Goal: Task Accomplishment & Management: Use online tool/utility

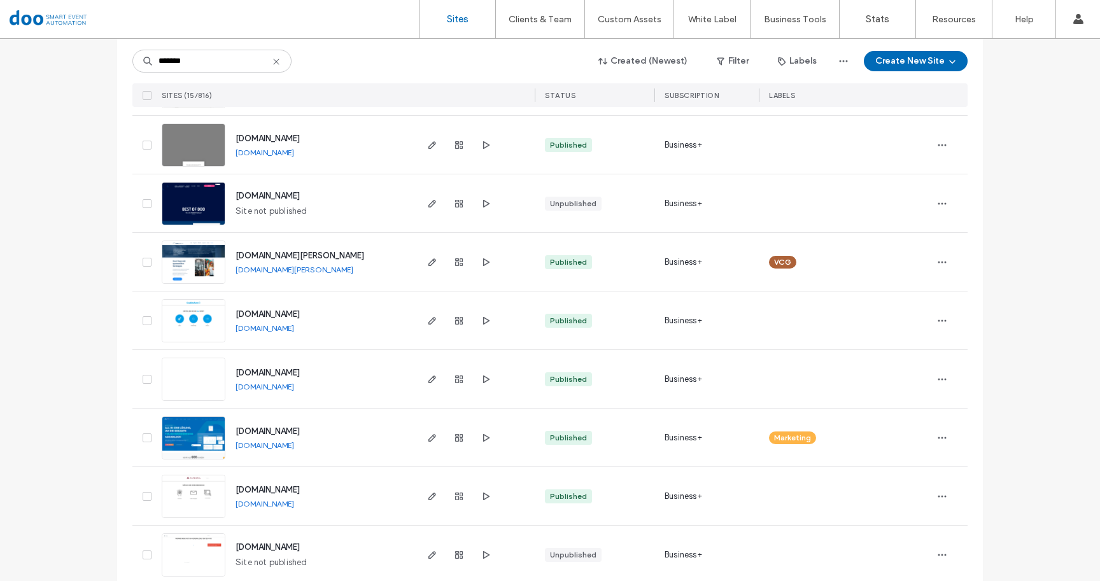
scroll to position [402, 0]
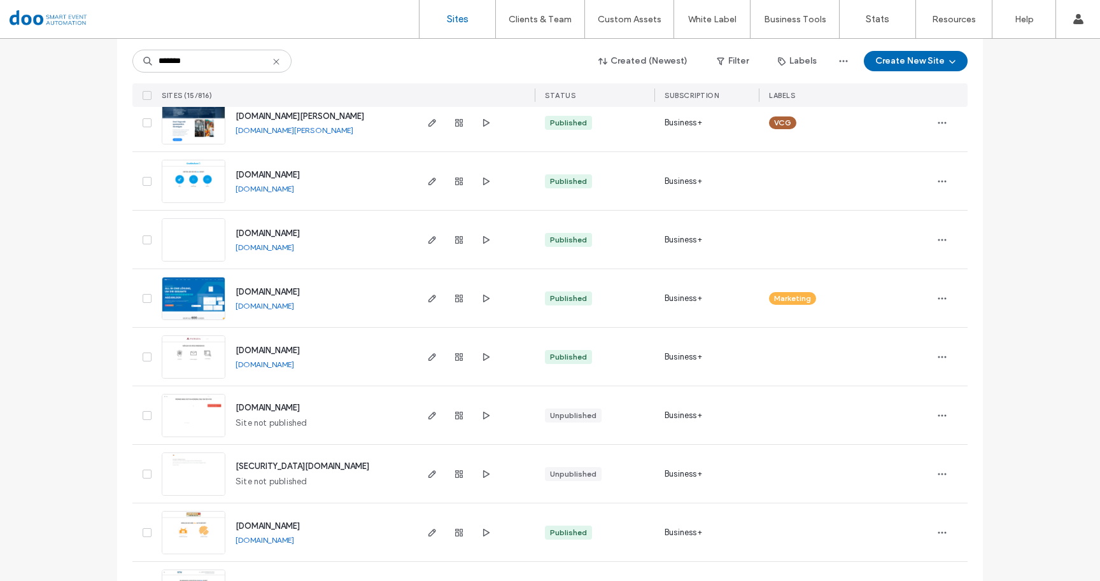
type input "*******"
click at [271, 295] on span "www.doo.net" at bounding box center [267, 292] width 64 height 10
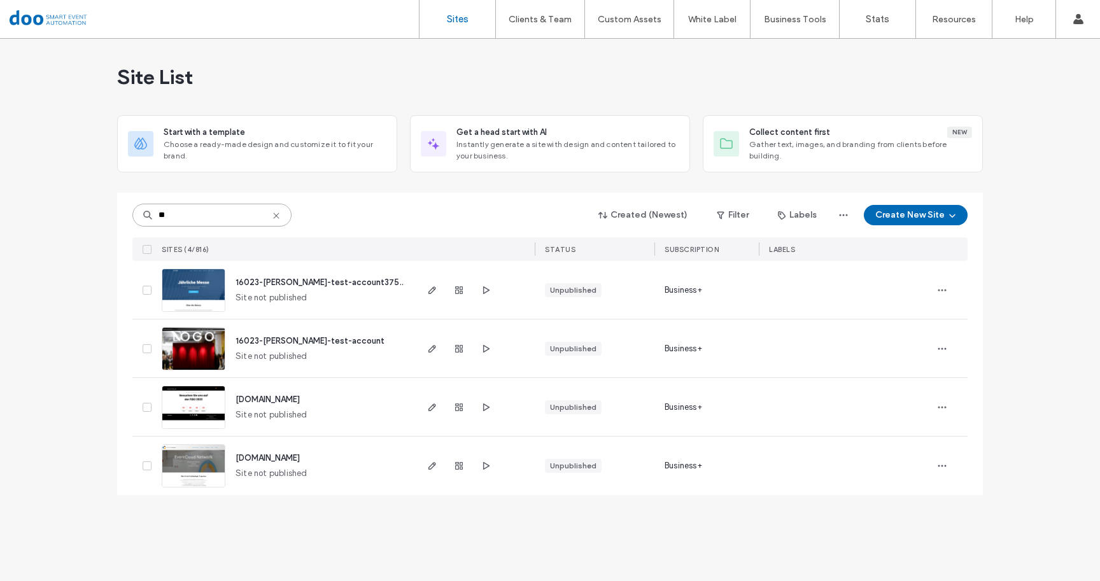
drag, startPoint x: 181, startPoint y: 215, endPoint x: 172, endPoint y: 218, distance: 9.3
click at [162, 216] on input "**" at bounding box center [211, 215] width 159 height 23
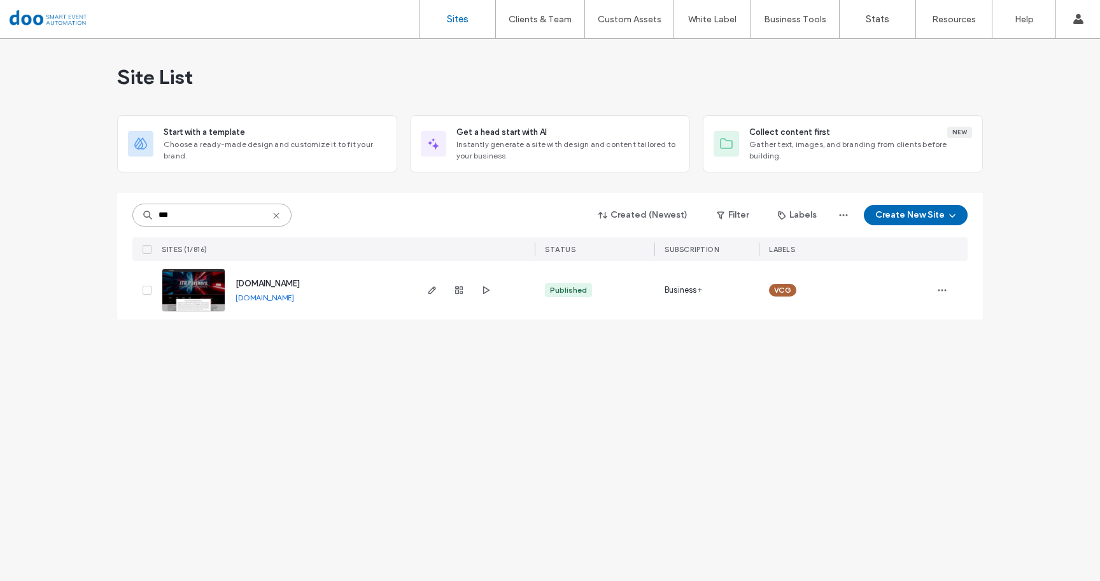
type input "***"
click at [288, 290] on div "www.itbpartners.de" at bounding box center [267, 284] width 64 height 13
click at [290, 280] on span "www.itbpartners.de" at bounding box center [267, 284] width 64 height 10
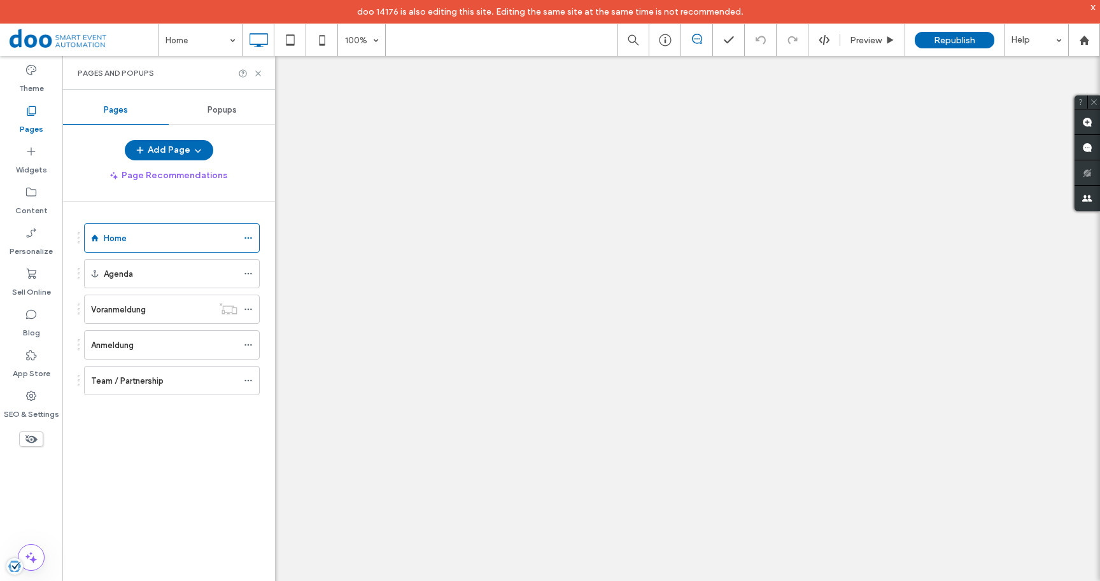
click at [116, 349] on label "Anmeldung" at bounding box center [112, 345] width 43 height 22
click at [0, 0] on div at bounding box center [0, 0] width 0 height 0
click at [31, 435] on icon at bounding box center [31, 439] width 14 height 14
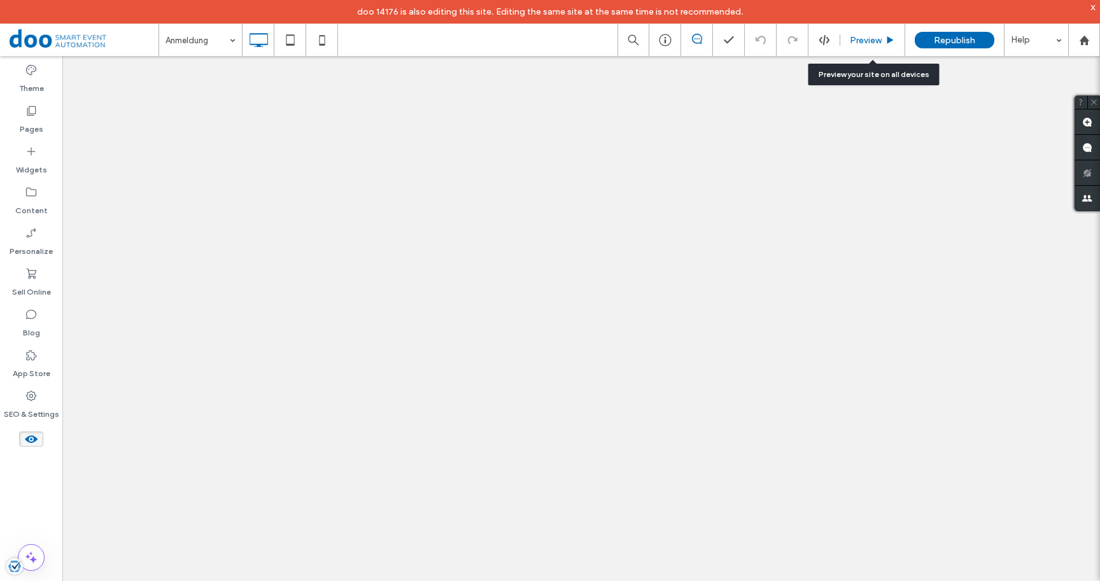
click at [855, 42] on span "Preview" at bounding box center [866, 40] width 32 height 11
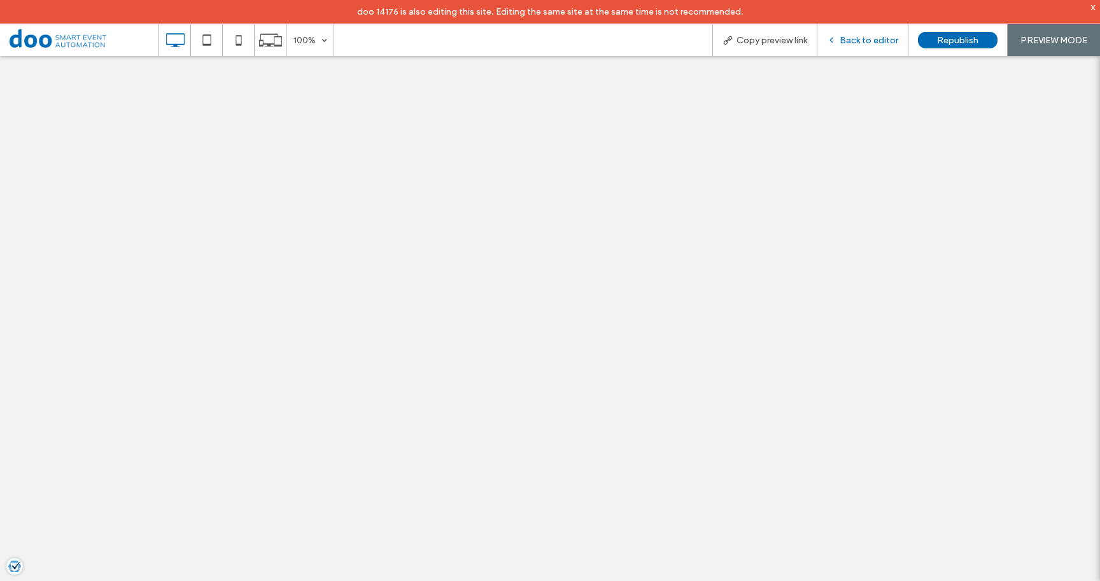
click at [875, 52] on div "Back to editor" at bounding box center [862, 40] width 91 height 32
click at [874, 30] on div "Back to editor" at bounding box center [862, 40] width 91 height 32
click at [872, 38] on span "Back to editor" at bounding box center [869, 40] width 59 height 11
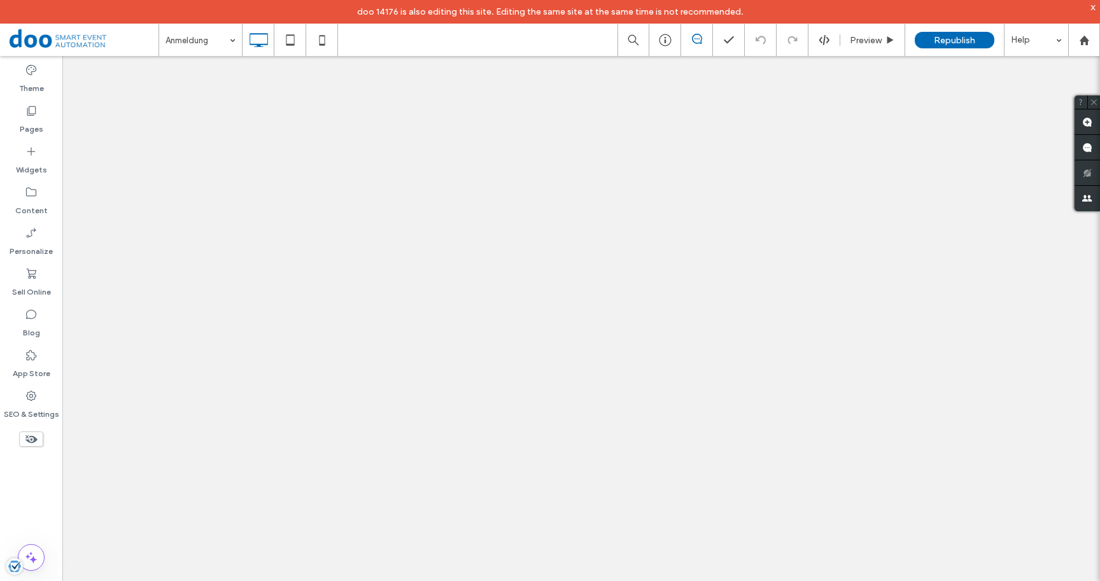
click at [29, 447] on div at bounding box center [31, 439] width 62 height 28
click at [31, 441] on icon at bounding box center [31, 439] width 14 height 14
click at [34, 438] on use at bounding box center [31, 439] width 13 height 8
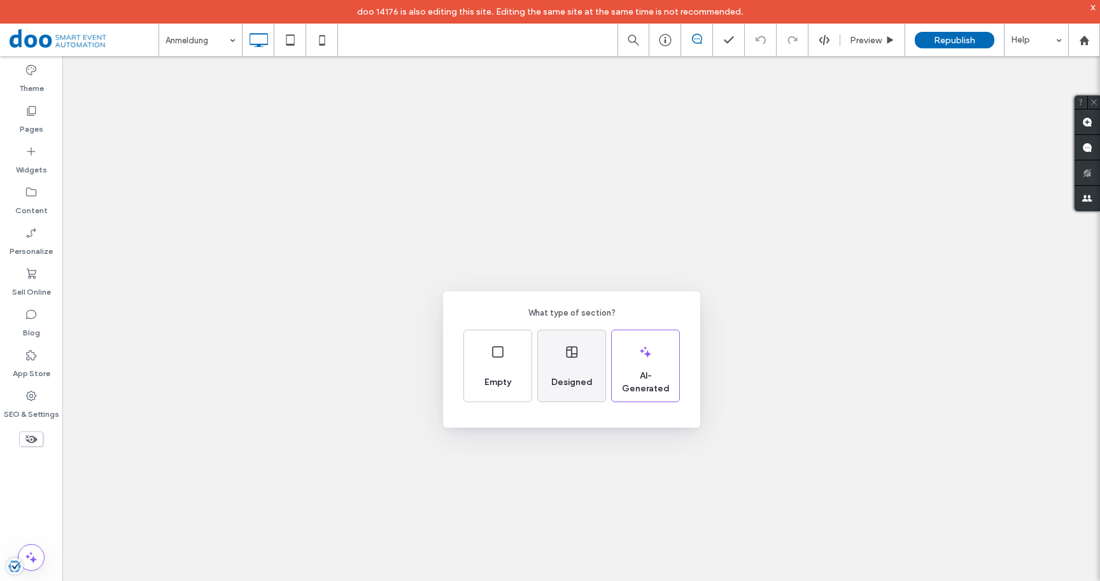
click at [575, 372] on div "Designed" at bounding box center [572, 383] width 52 height 28
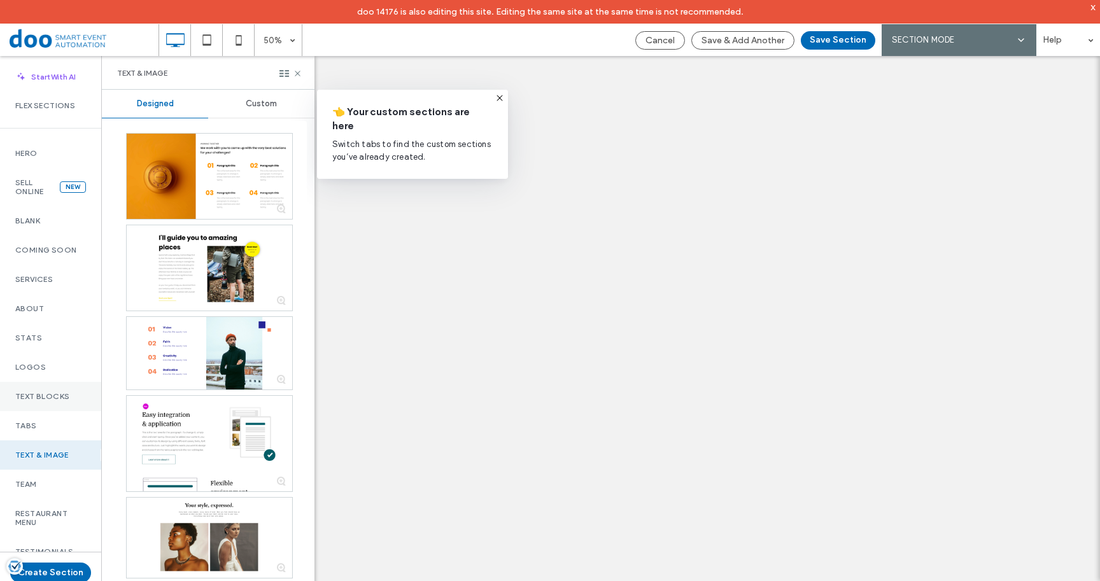
click at [52, 401] on label "Text Blocks" at bounding box center [50, 396] width 71 height 9
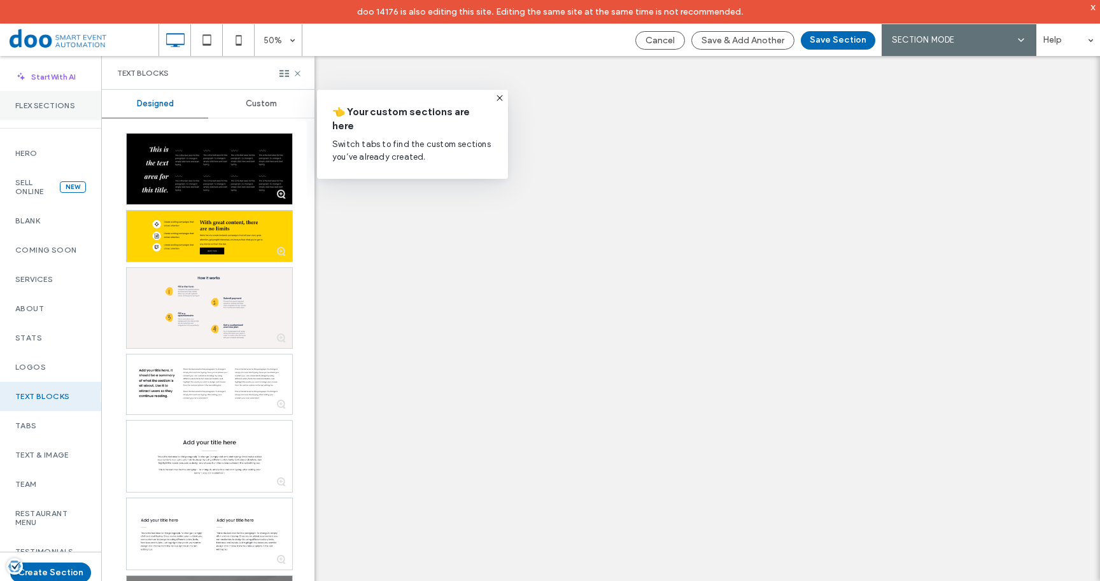
click at [58, 110] on label "Flex Sections" at bounding box center [50, 105] width 71 height 9
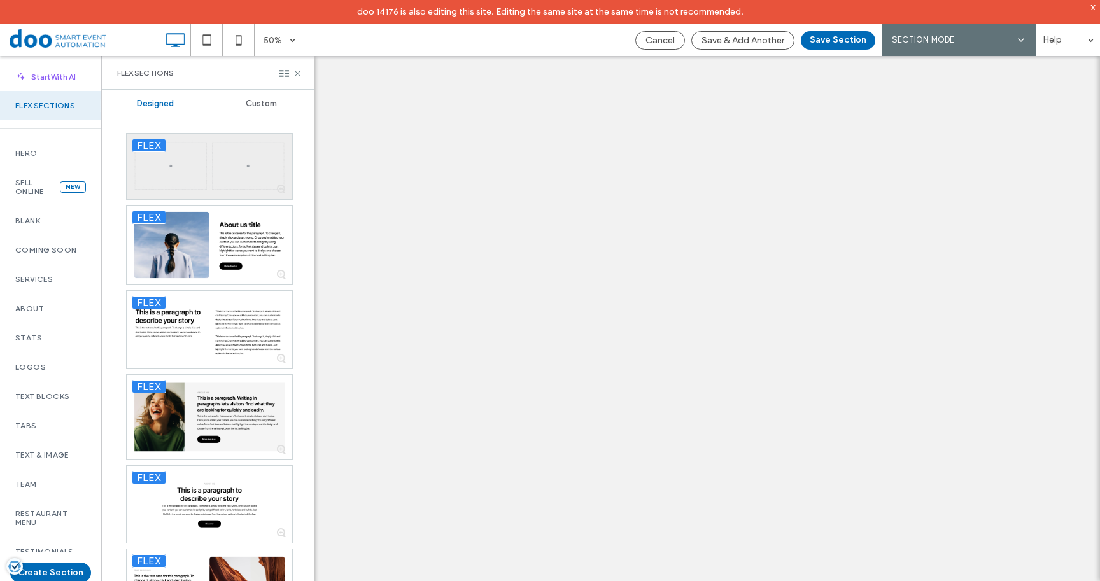
click at [191, 164] on div at bounding box center [209, 167] width 165 height 66
click at [830, 45] on button "Save Section" at bounding box center [838, 40] width 74 height 18
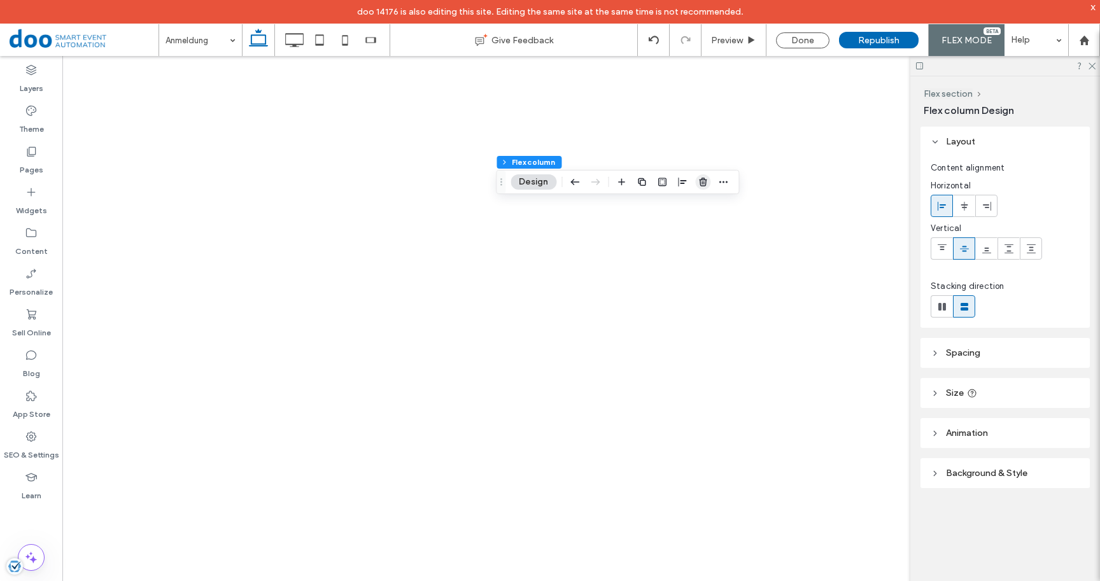
click at [706, 183] on icon "button" at bounding box center [703, 182] width 10 height 10
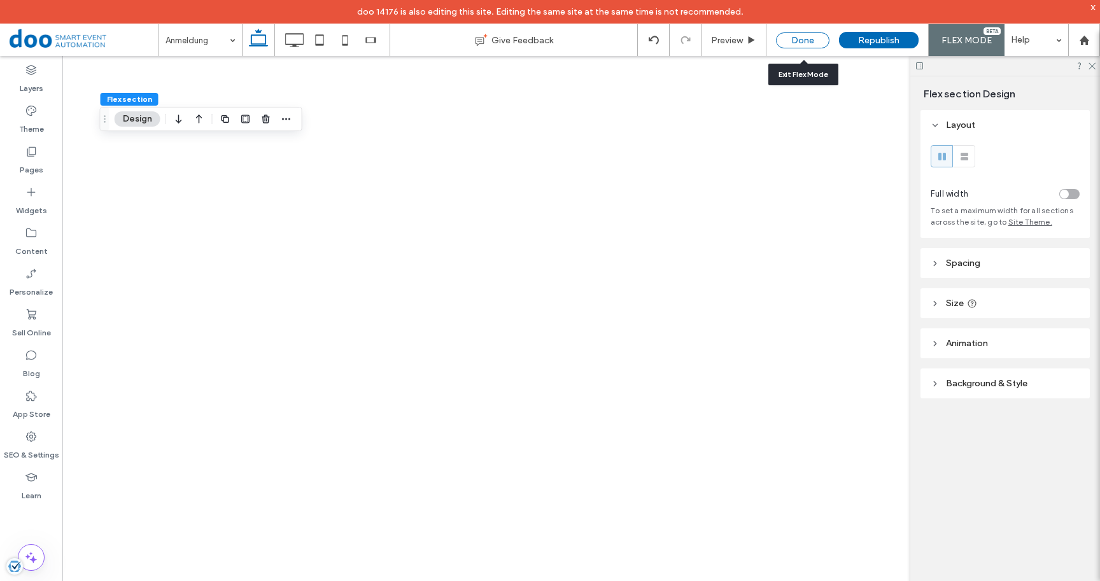
click at [806, 43] on div "Done" at bounding box center [802, 40] width 53 height 16
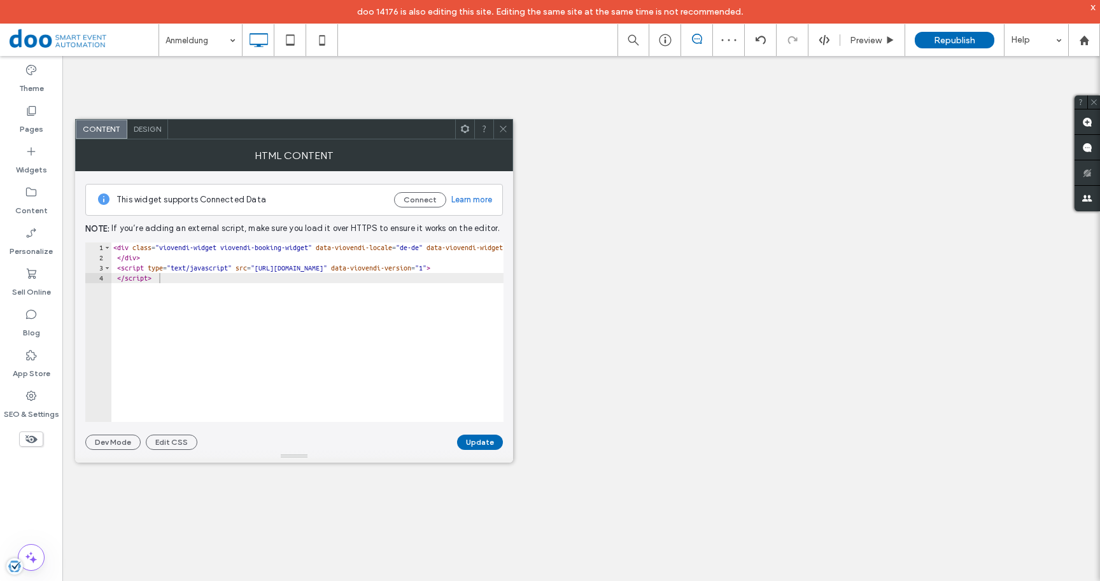
click at [190, 300] on div "< div class = "viovendi-widget viovendi-booking-widget" data-viovendi-locale = …" at bounding box center [661, 342] width 1100 height 200
type textarea "**********"
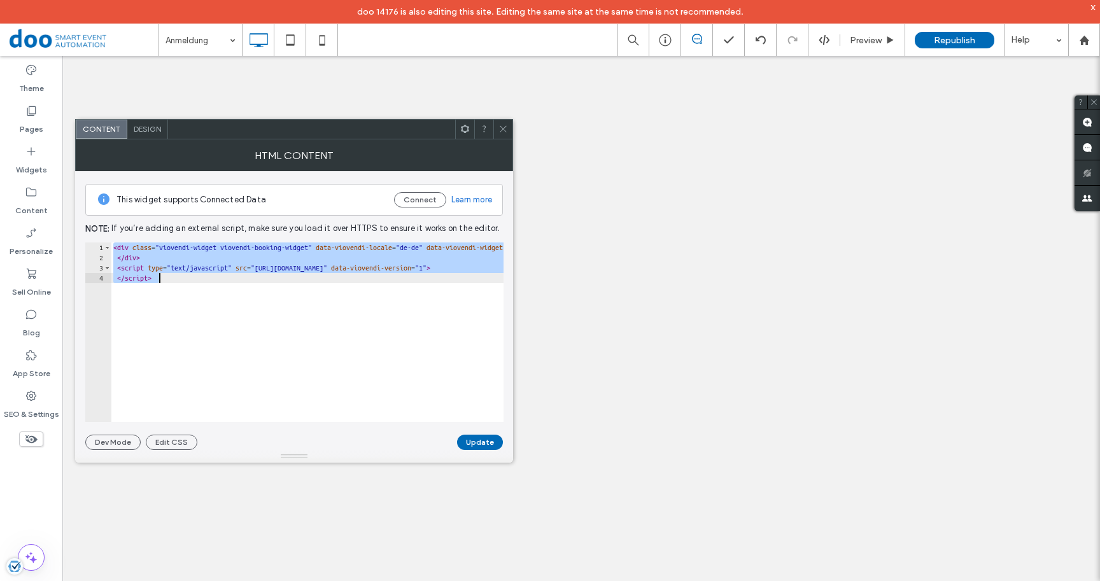
click at [509, 125] on div at bounding box center [502, 129] width 19 height 19
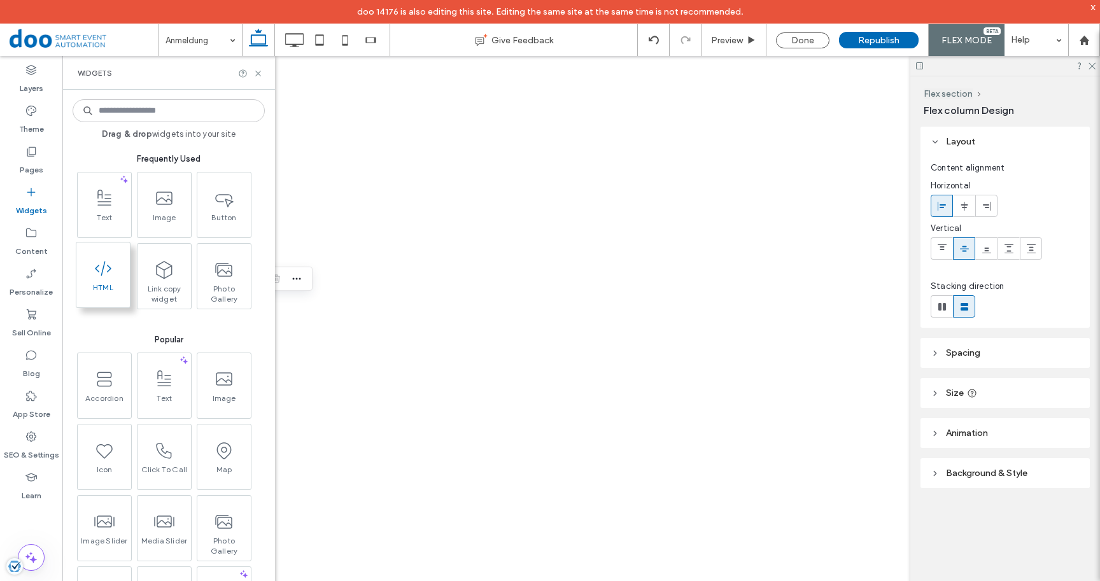
click at [106, 275] on icon at bounding box center [103, 268] width 20 height 20
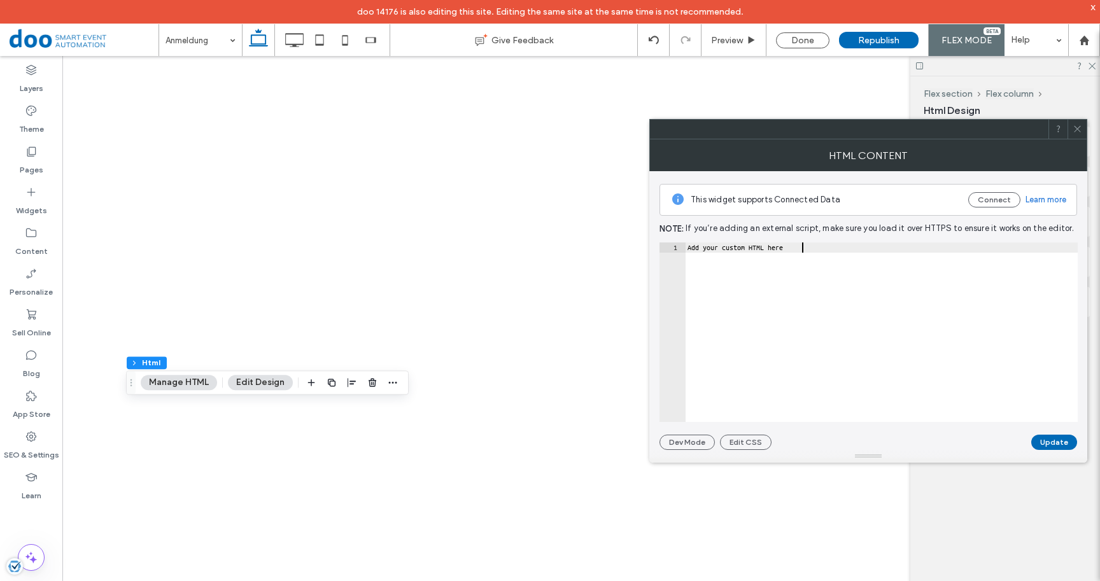
click at [814, 253] on div "Add your custom HTML here" at bounding box center [881, 342] width 393 height 200
drag, startPoint x: 816, startPoint y: 249, endPoint x: 692, endPoint y: 264, distance: 125.0
click at [672, 248] on div "**********" at bounding box center [868, 331] width 418 height 179
paste textarea "Cursor at row 1"
type textarea "*********"
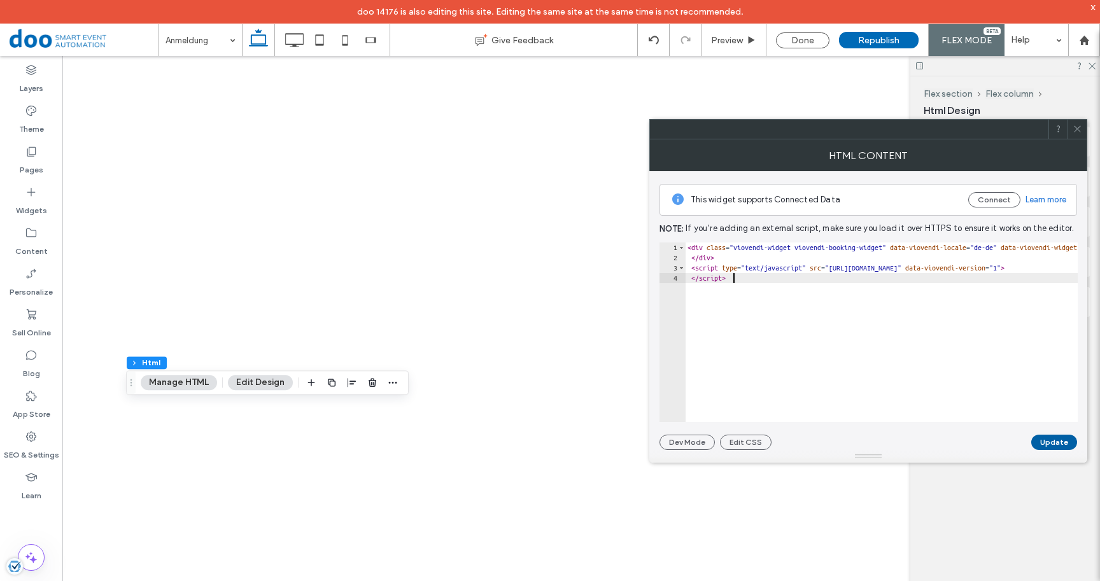
click at [1054, 439] on button "Update" at bounding box center [1054, 442] width 46 height 15
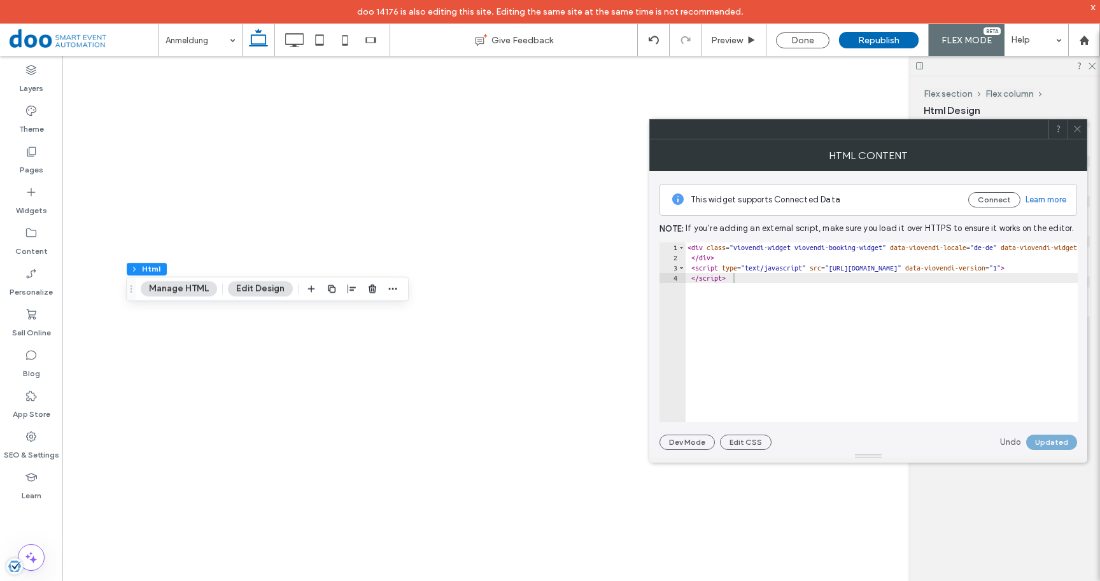
click at [1074, 124] on span at bounding box center [1077, 129] width 10 height 19
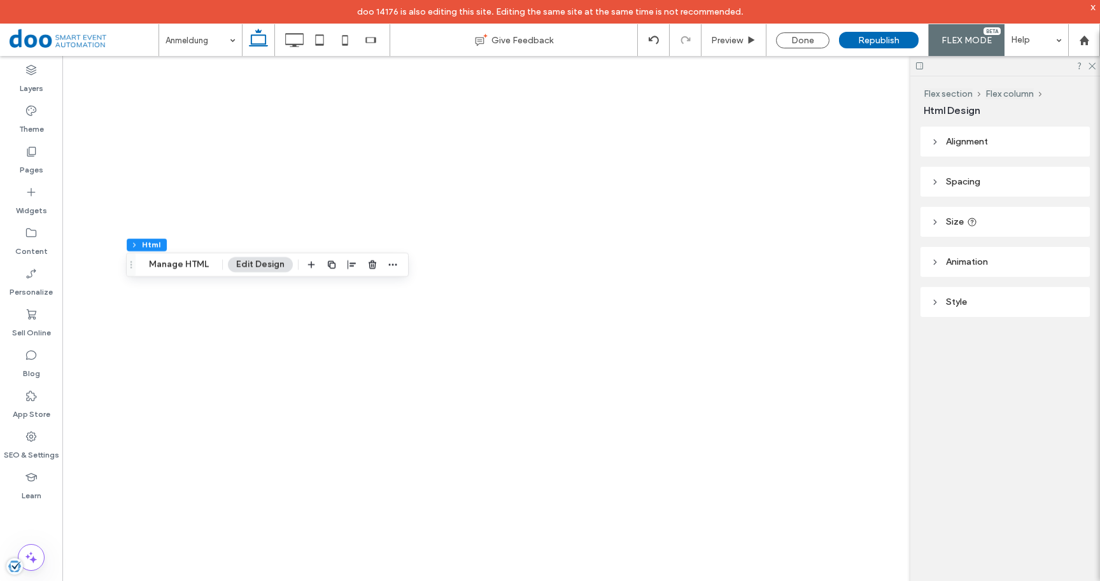
click at [985, 147] on span "Alignment" at bounding box center [967, 141] width 42 height 11
click at [971, 169] on div at bounding box center [963, 172] width 21 height 21
click at [970, 177] on div at bounding box center [963, 172] width 21 height 21
click at [956, 255] on header "Size" at bounding box center [1004, 259] width 169 height 30
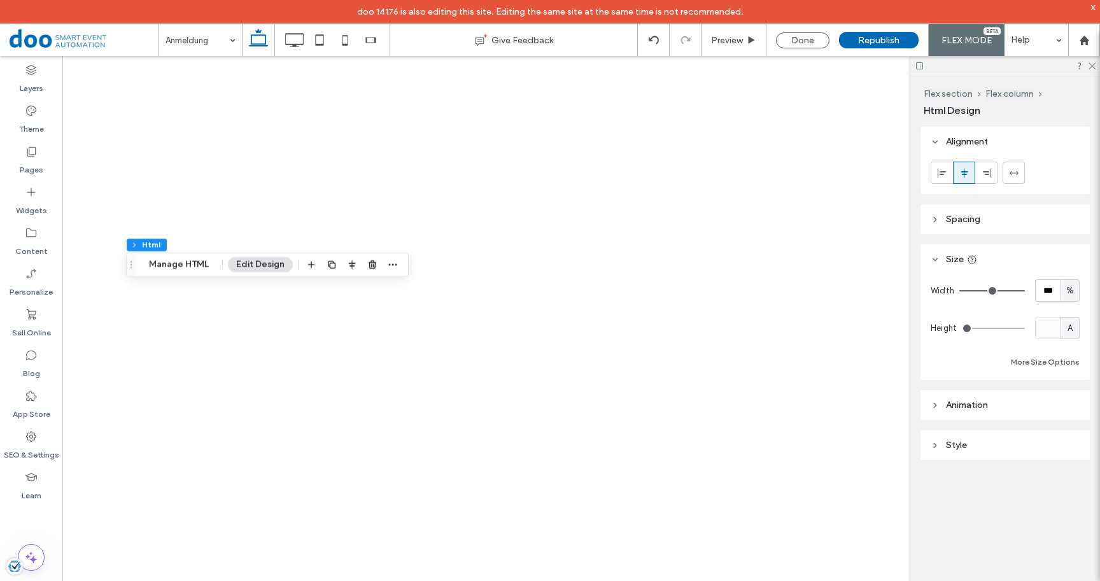
click at [1070, 290] on span "%" at bounding box center [1070, 291] width 8 height 13
click at [1069, 403] on span "A" at bounding box center [1069, 403] width 5 height 13
type input "*"
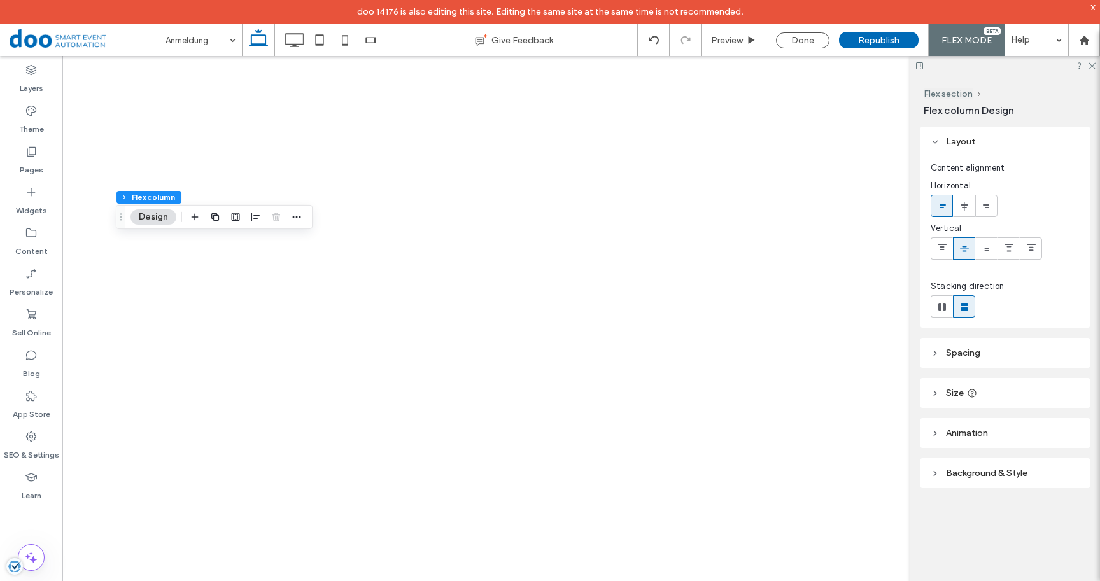
click at [993, 404] on header "Size" at bounding box center [1004, 393] width 169 height 30
click at [993, 402] on header "Size" at bounding box center [1004, 393] width 169 height 30
click at [1007, 397] on header "Size" at bounding box center [1004, 393] width 169 height 30
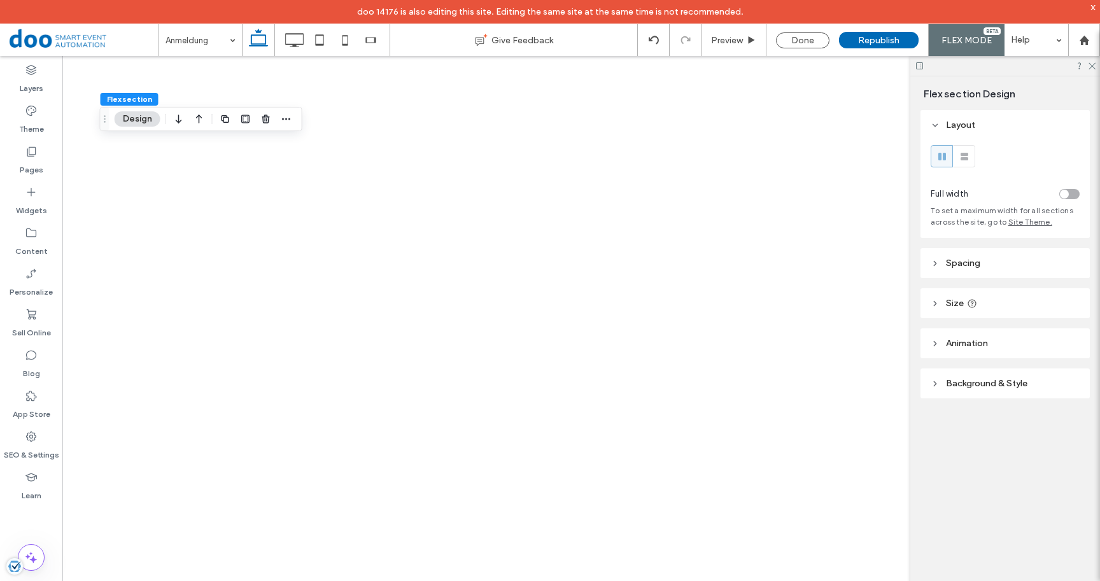
click at [1000, 298] on header "Size" at bounding box center [1004, 303] width 169 height 30
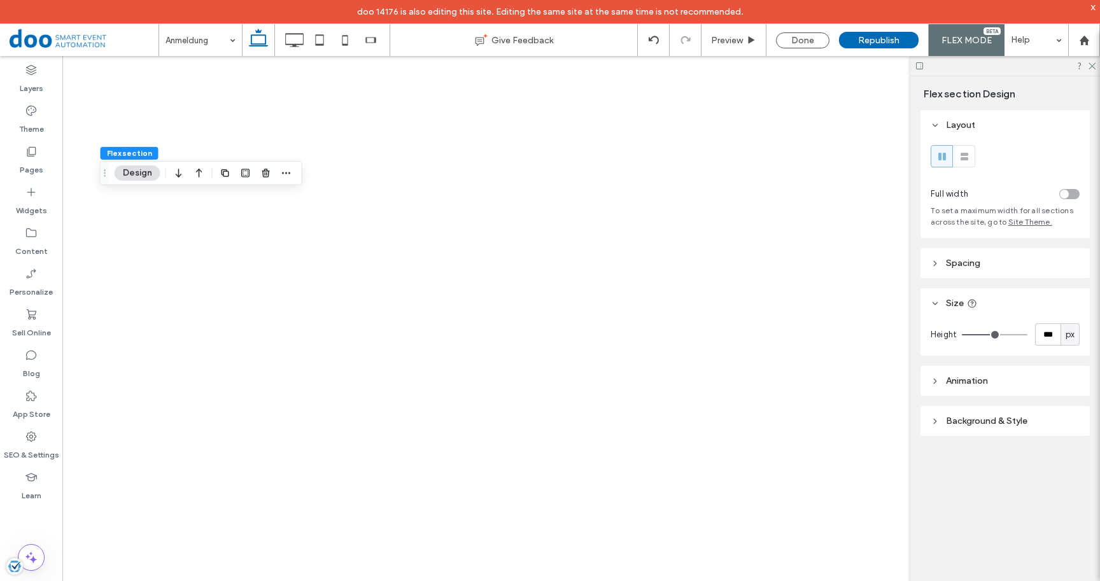
click at [994, 267] on header "Spacing" at bounding box center [1004, 263] width 169 height 30
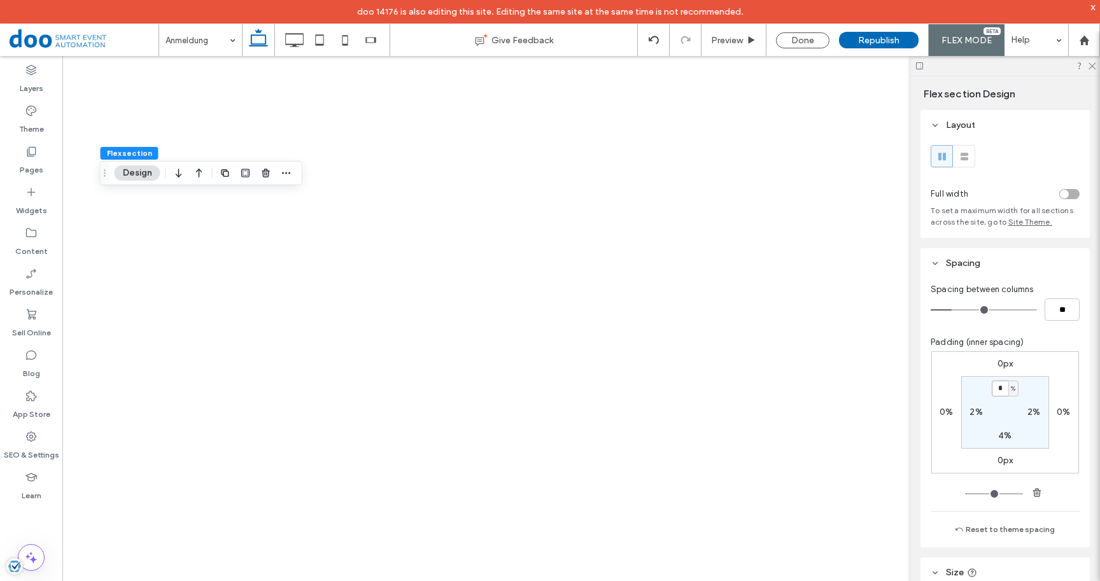
click at [1001, 390] on input "*" at bounding box center [1000, 389] width 17 height 16
type input "*"
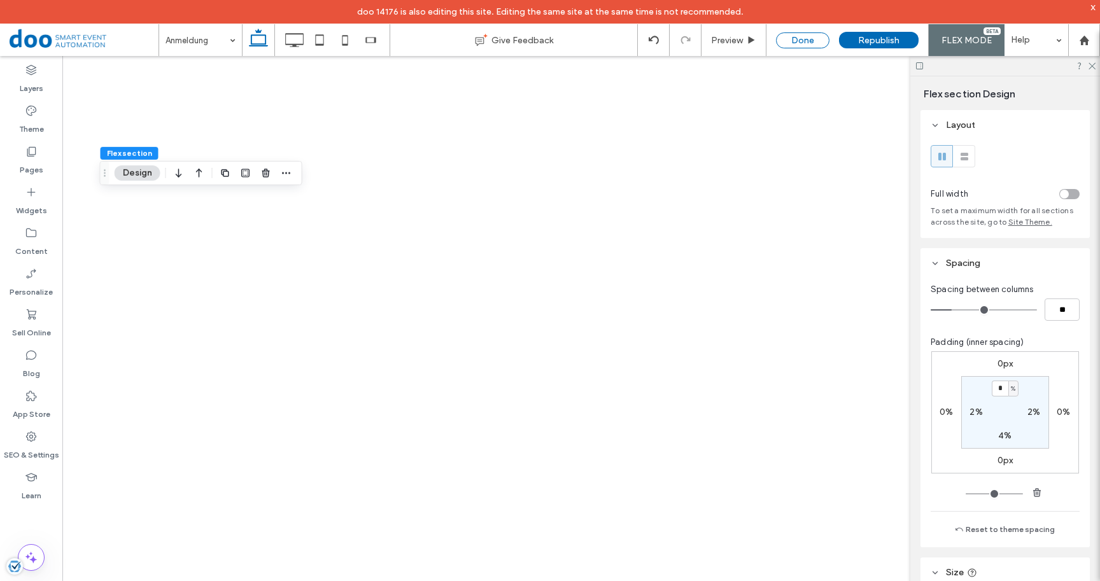
click at [815, 41] on div "Done" at bounding box center [802, 40] width 53 height 16
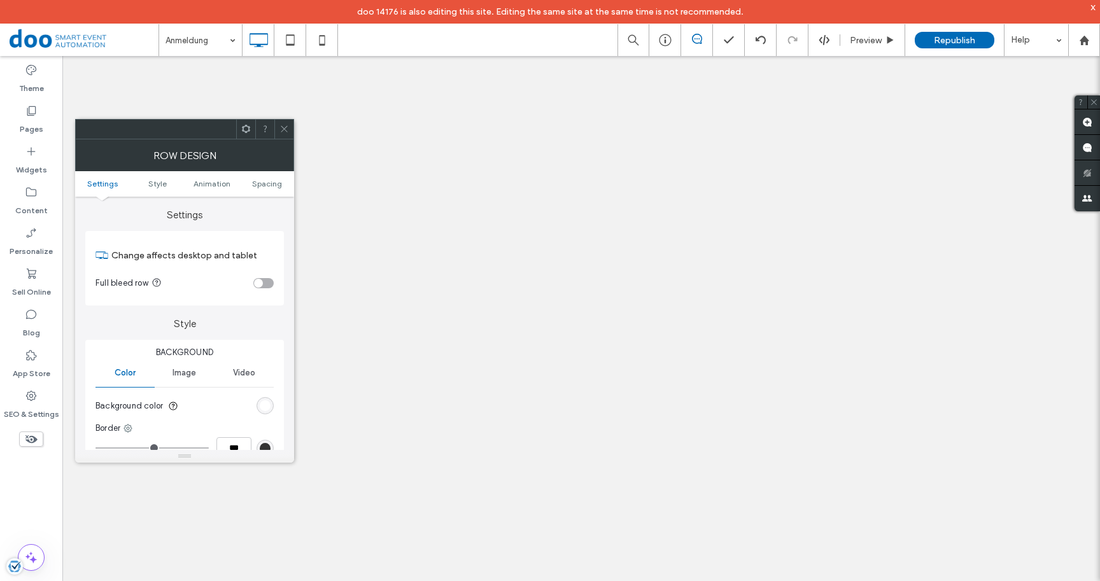
click at [279, 133] on div at bounding box center [283, 129] width 19 height 19
click at [282, 132] on icon at bounding box center [284, 129] width 10 height 10
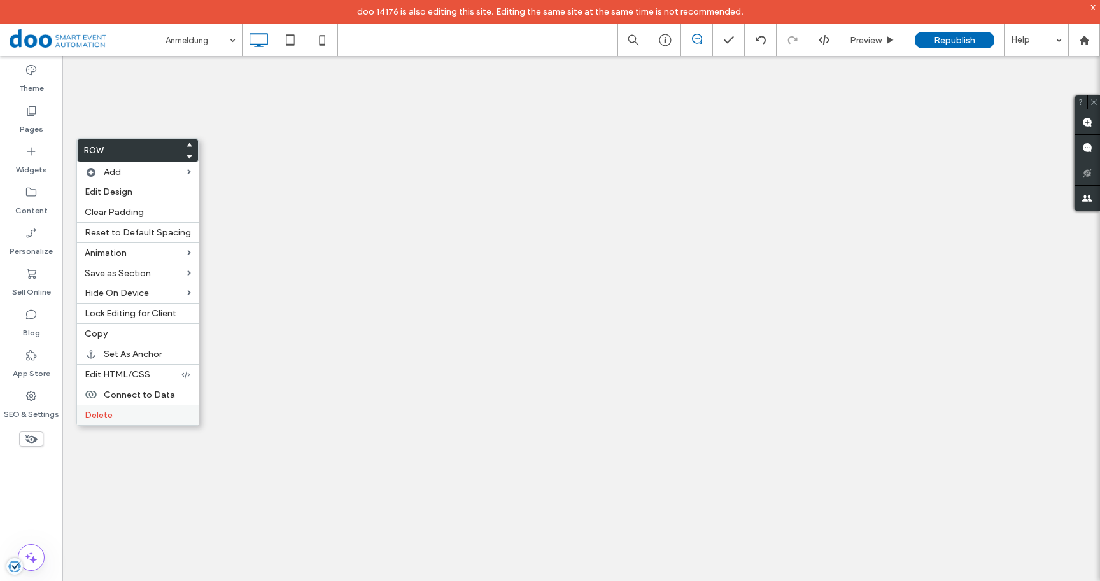
click at [106, 421] on span "Delete" at bounding box center [99, 415] width 28 height 11
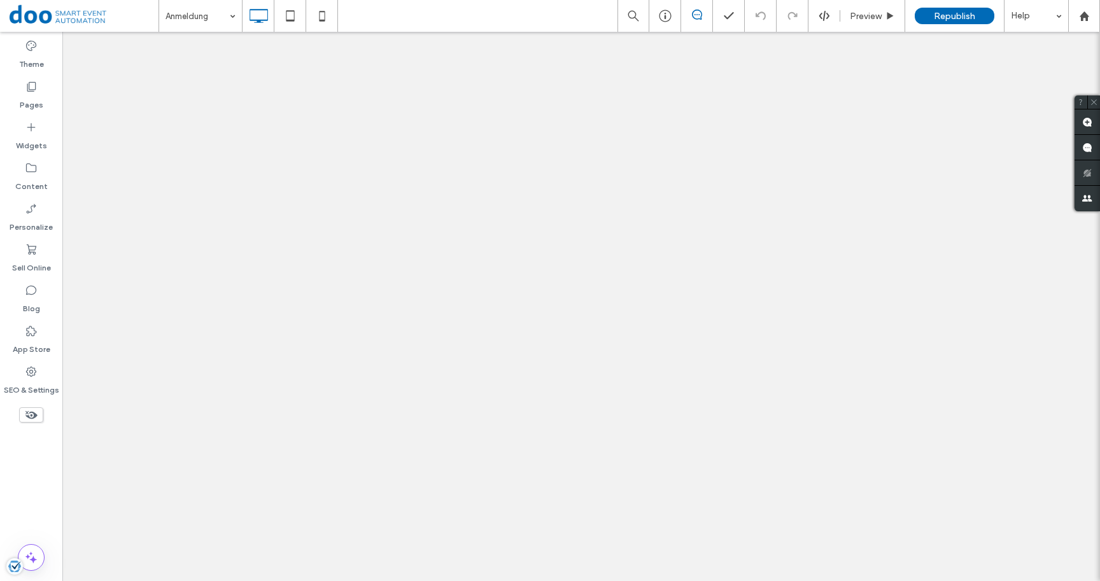
click at [27, 412] on use at bounding box center [31, 415] width 12 height 8
click at [866, 16] on span "Preview" at bounding box center [866, 16] width 32 height 11
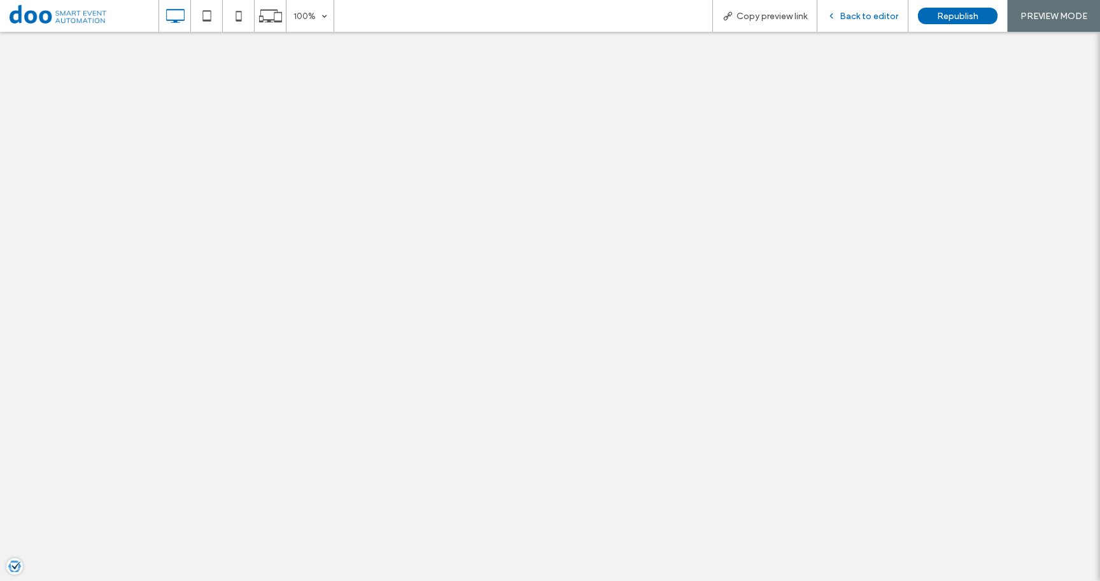
click at [883, 22] on div "Back to editor" at bounding box center [862, 16] width 91 height 32
click at [881, 13] on span "Back to editor" at bounding box center [869, 16] width 59 height 11
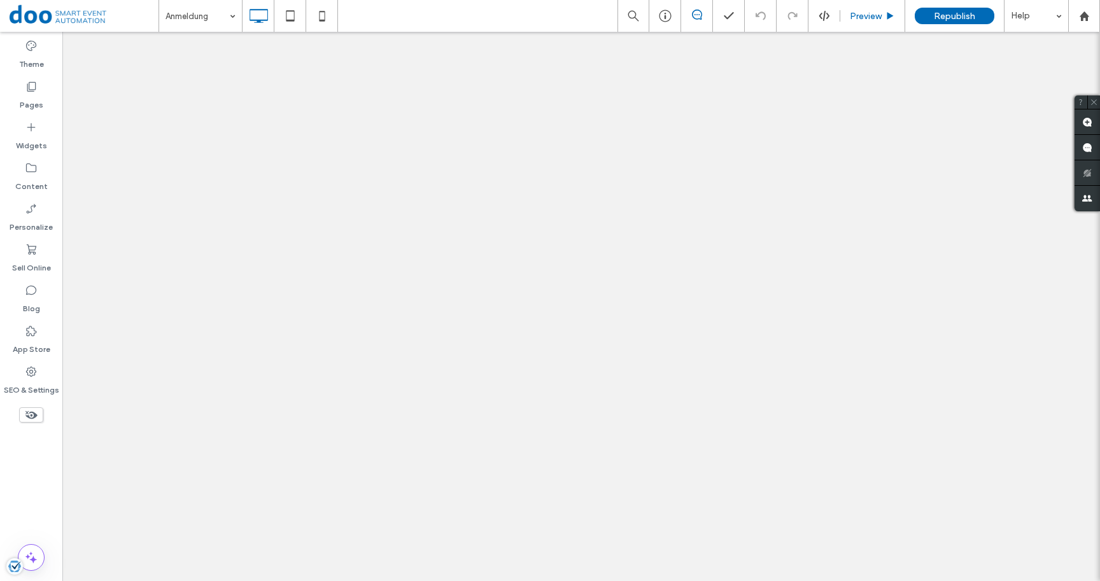
click at [873, 12] on span "Preview" at bounding box center [866, 16] width 32 height 11
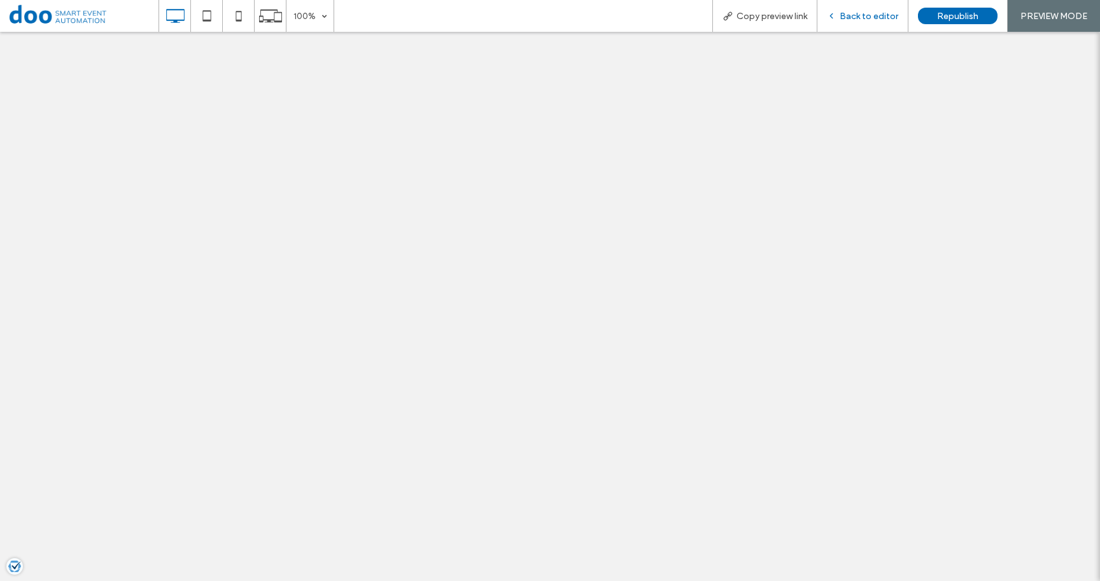
click at [875, 17] on span "Back to editor" at bounding box center [869, 16] width 59 height 11
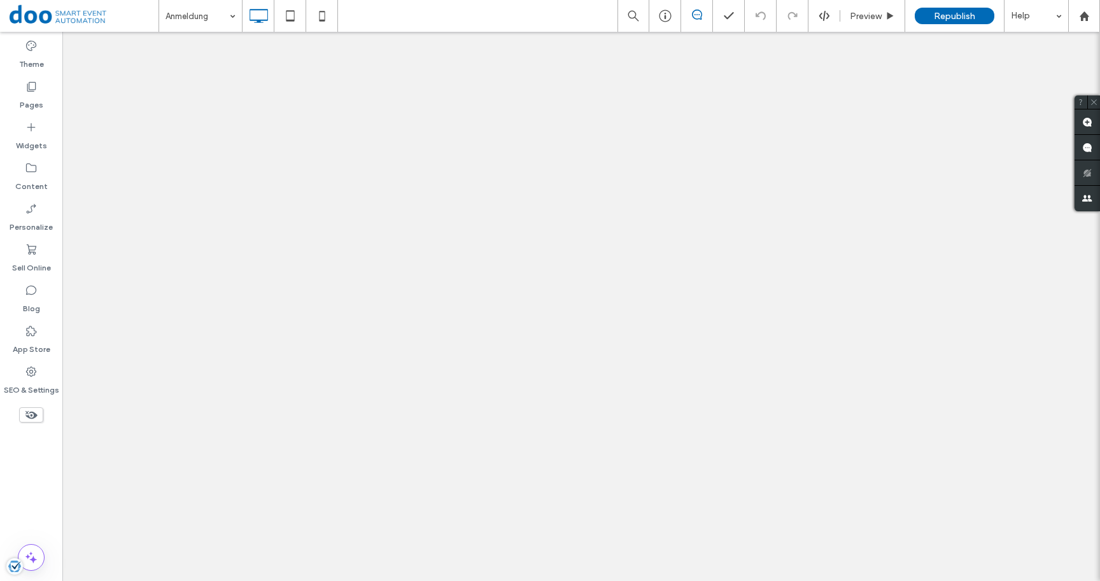
click at [31, 418] on icon at bounding box center [31, 415] width 14 height 14
click at [869, 3] on div "Preview" at bounding box center [872, 16] width 65 height 32
click at [876, 11] on span "Preview" at bounding box center [866, 16] width 32 height 11
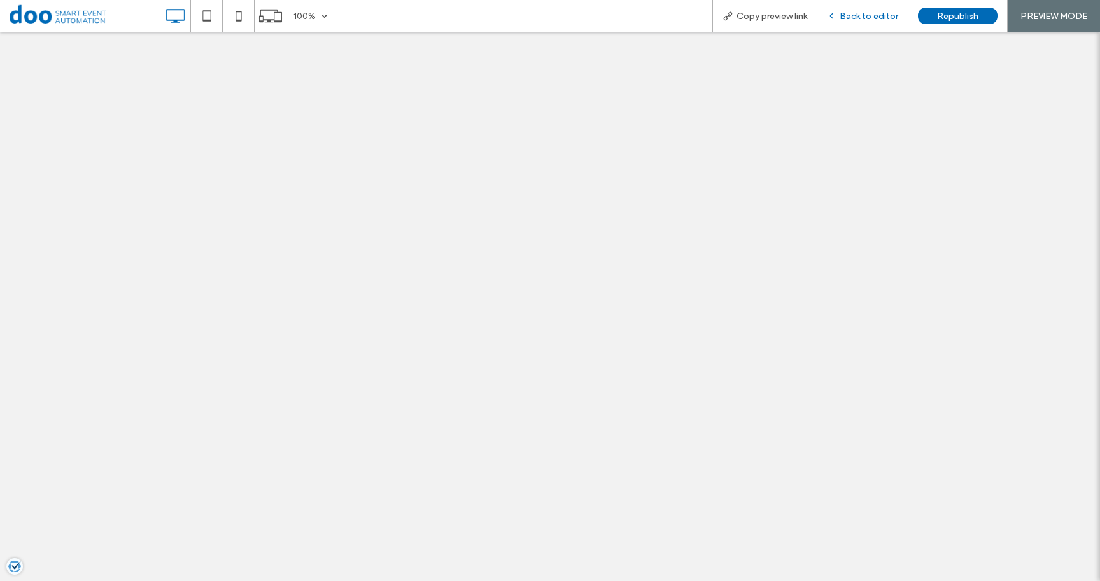
click at [859, 25] on div "Back to editor" at bounding box center [862, 16] width 91 height 32
click at [859, 15] on span "Back to editor" at bounding box center [869, 16] width 59 height 11
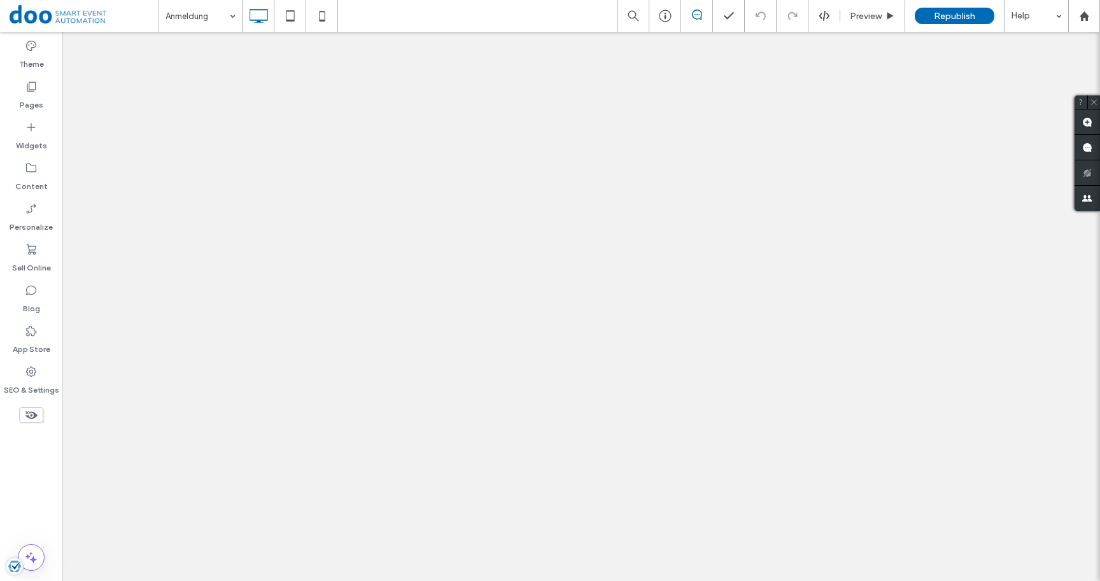
click at [35, 419] on icon at bounding box center [31, 415] width 14 height 14
click at [875, 13] on span "Preview" at bounding box center [866, 16] width 32 height 11
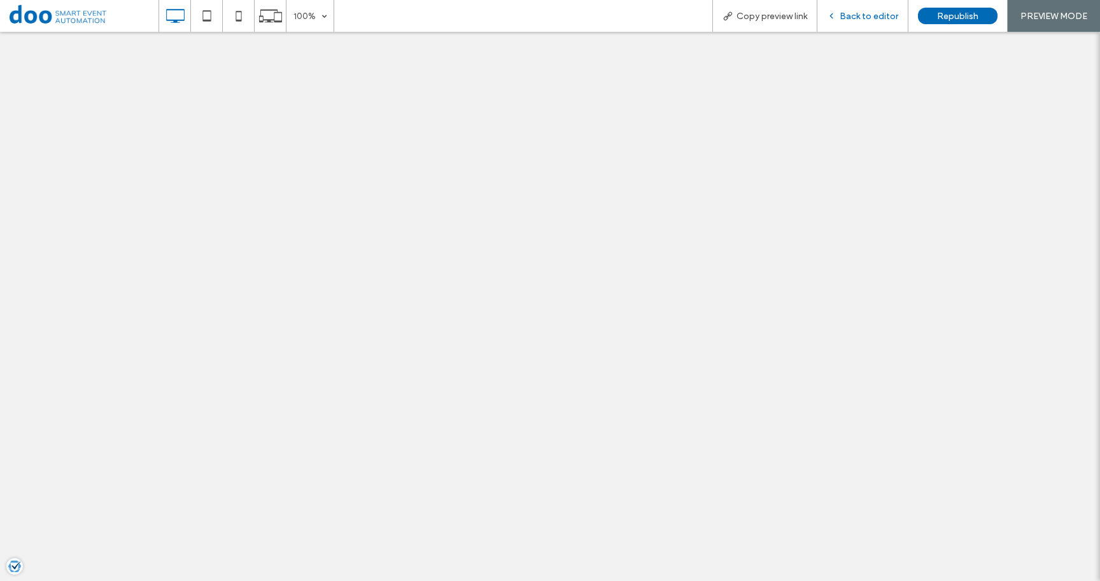
click at [864, 20] on span "Back to editor" at bounding box center [869, 16] width 59 height 11
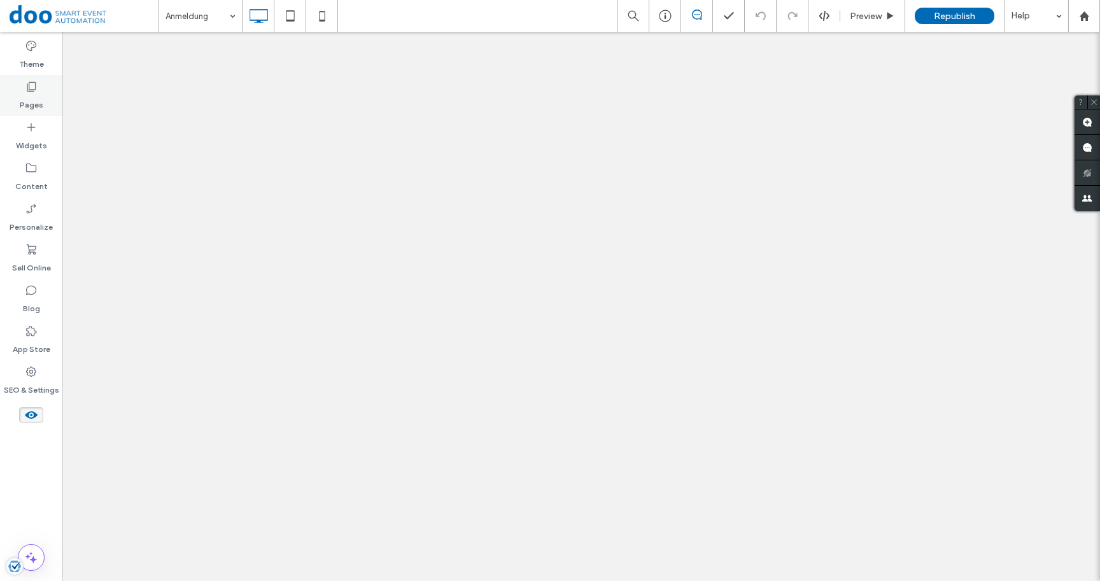
click at [46, 99] on div "Pages" at bounding box center [31, 95] width 62 height 41
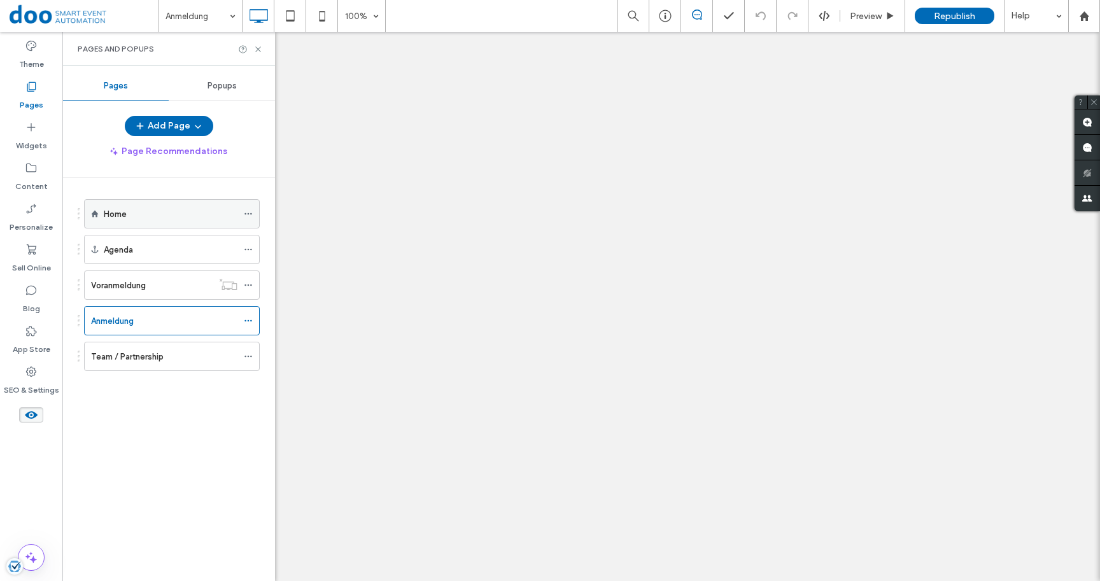
click at [127, 215] on div "Home" at bounding box center [171, 213] width 134 height 13
click at [32, 412] on use at bounding box center [31, 415] width 12 height 8
click at [34, 97] on label "Pages" at bounding box center [32, 102] width 24 height 18
click at [130, 327] on label "Anmeldung" at bounding box center [112, 321] width 43 height 22
click at [258, 46] on icon at bounding box center [258, 50] width 10 height 10
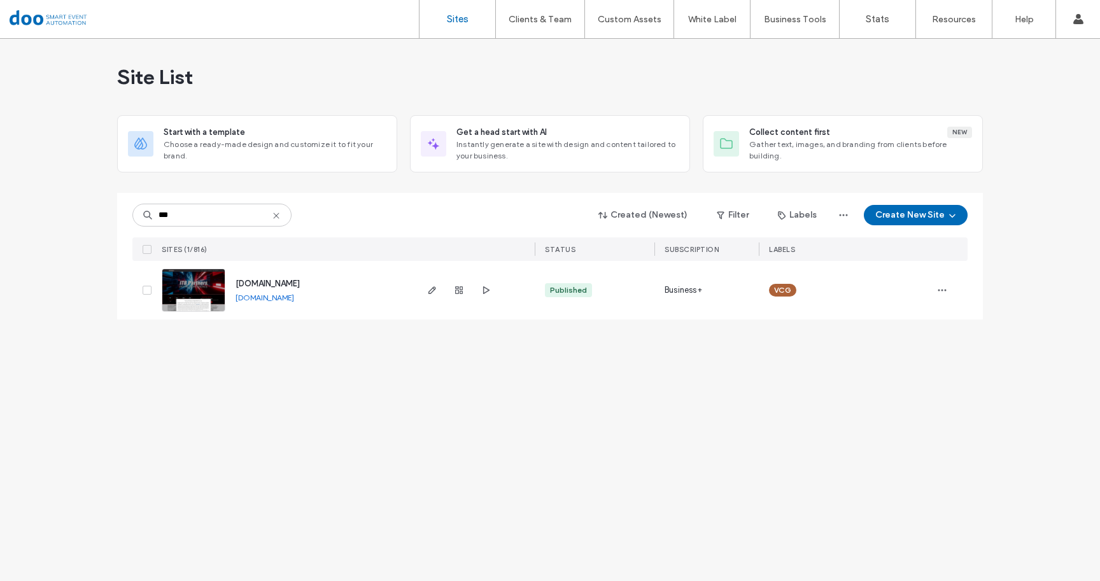
type input "***"
click at [281, 283] on span "[DOMAIN_NAME]" at bounding box center [267, 284] width 64 height 10
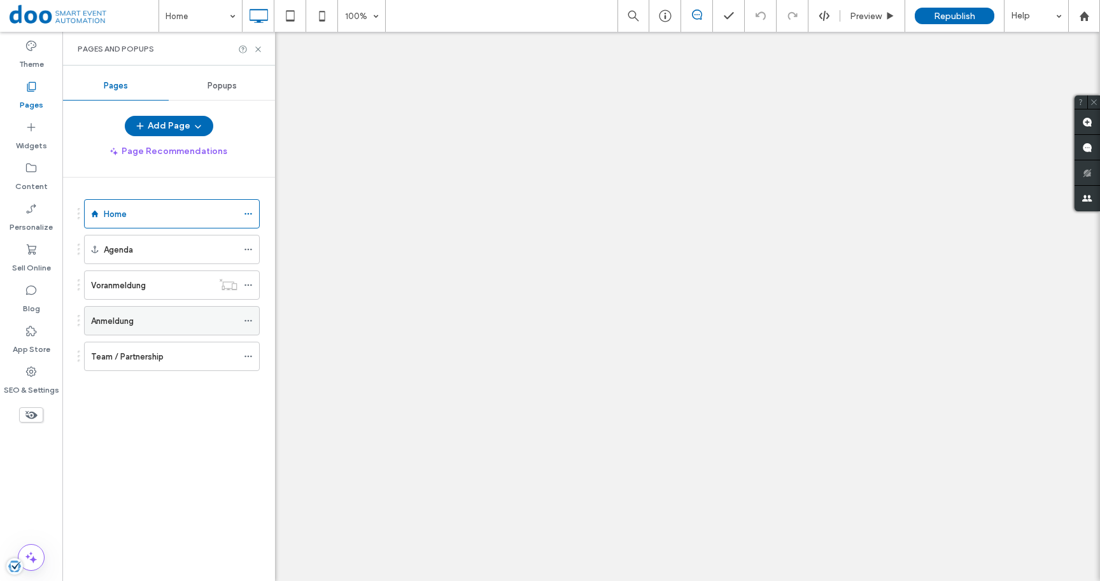
click at [126, 324] on label "Anmeldung" at bounding box center [112, 321] width 43 height 22
click at [31, 417] on use at bounding box center [31, 415] width 12 height 8
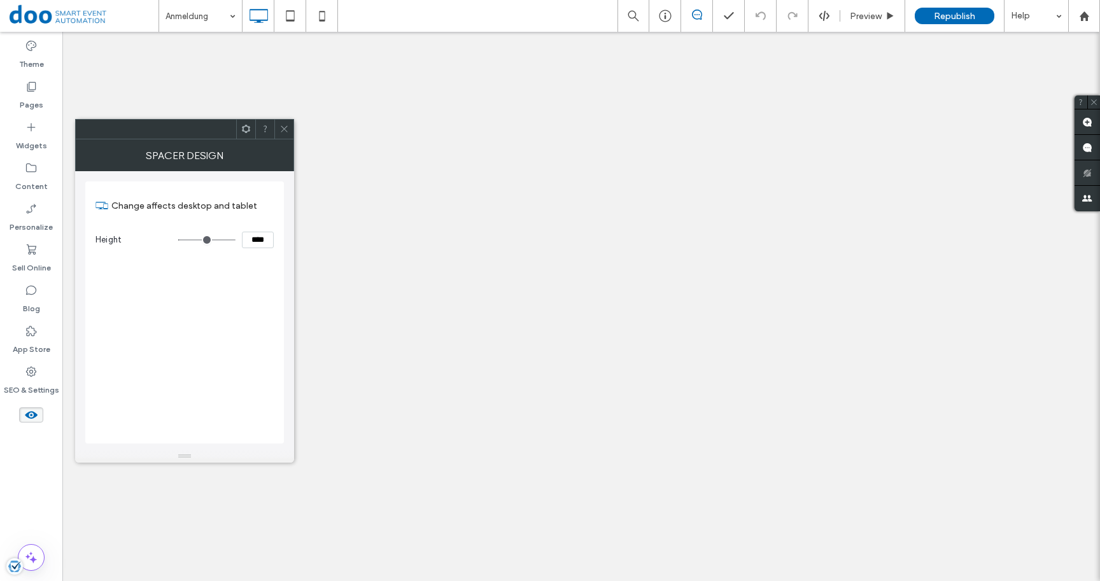
click at [282, 130] on icon at bounding box center [284, 129] width 10 height 10
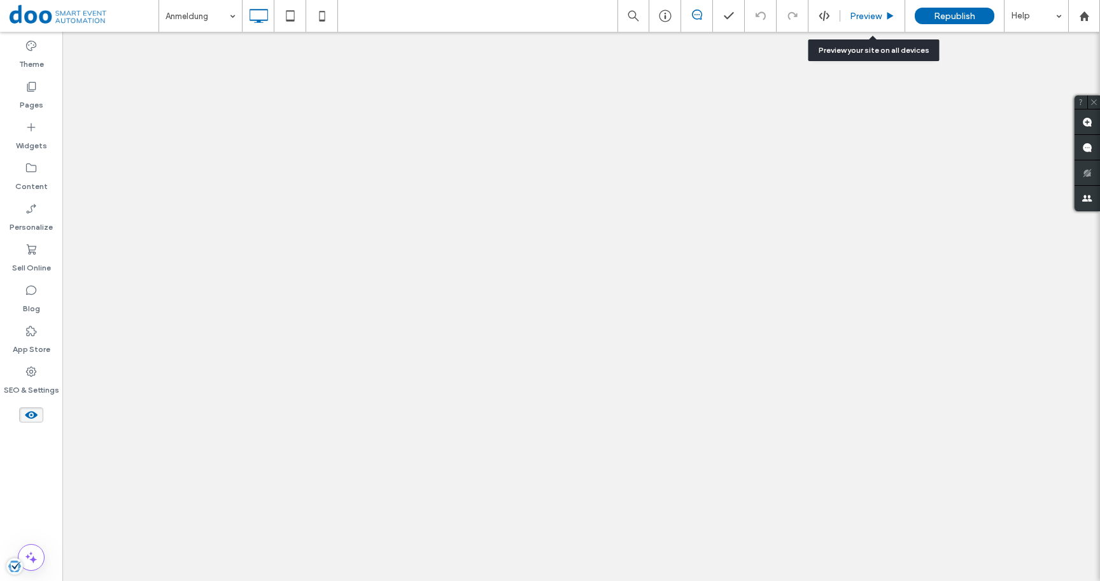
click at [857, 17] on span "Preview" at bounding box center [866, 16] width 32 height 11
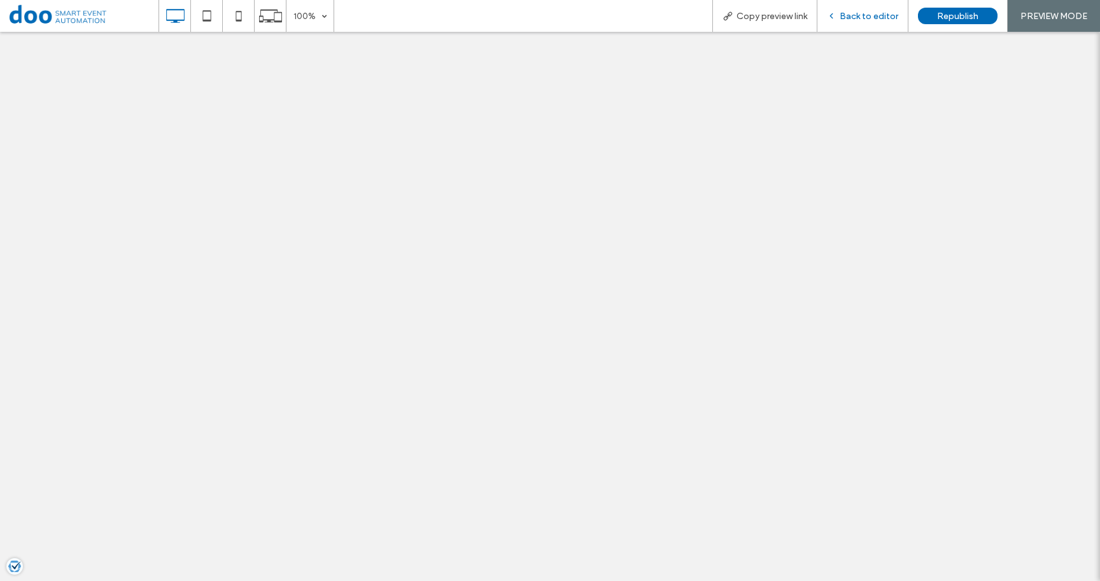
click at [875, 20] on span "Back to editor" at bounding box center [869, 16] width 59 height 11
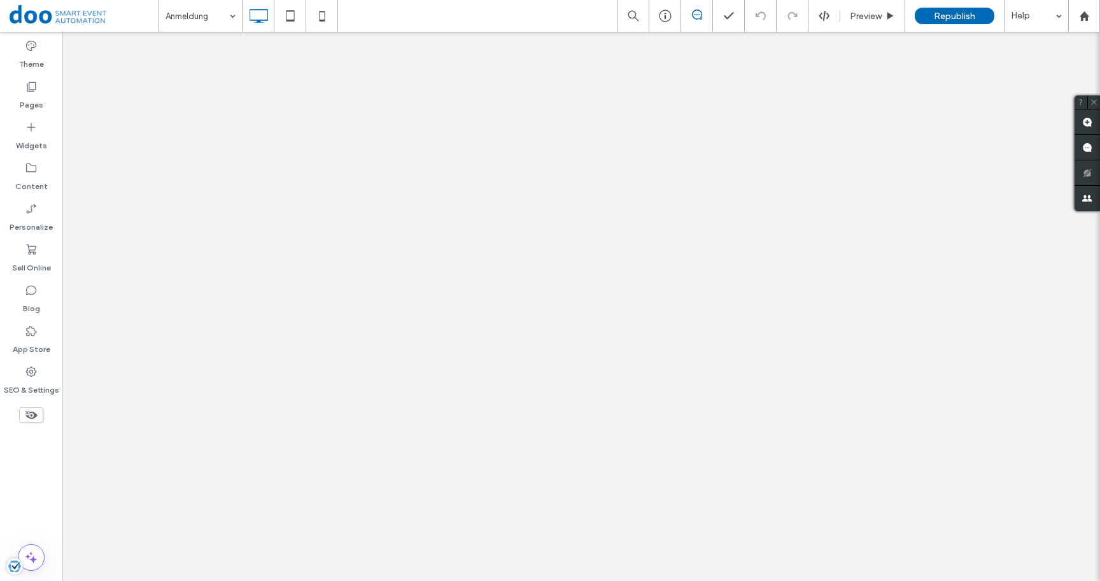
click at [30, 419] on icon at bounding box center [31, 415] width 14 height 14
click at [35, 102] on label "Pages" at bounding box center [32, 102] width 24 height 18
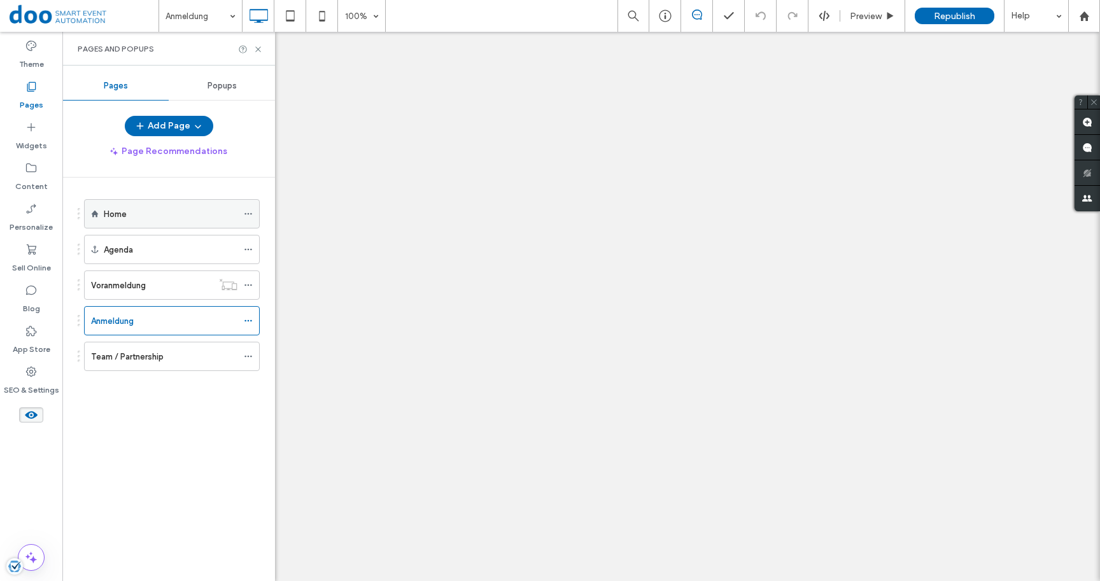
click at [121, 214] on label "Home" at bounding box center [115, 214] width 23 height 22
click at [132, 324] on label "Anmeldung" at bounding box center [112, 321] width 43 height 22
click at [36, 418] on icon at bounding box center [31, 415] width 14 height 14
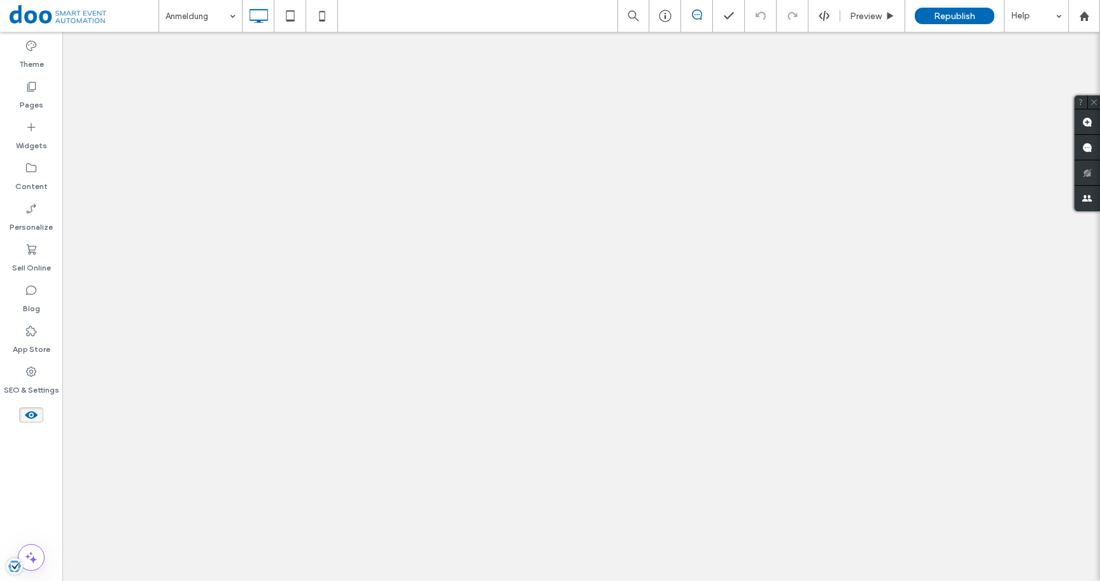
click at [52, 505] on div "Theme Pages Widgets Content Personalize Sell Online Blog App Store SEO & Settin…" at bounding box center [31, 306] width 62 height 549
click at [931, 17] on div "Republish" at bounding box center [955, 16] width 80 height 17
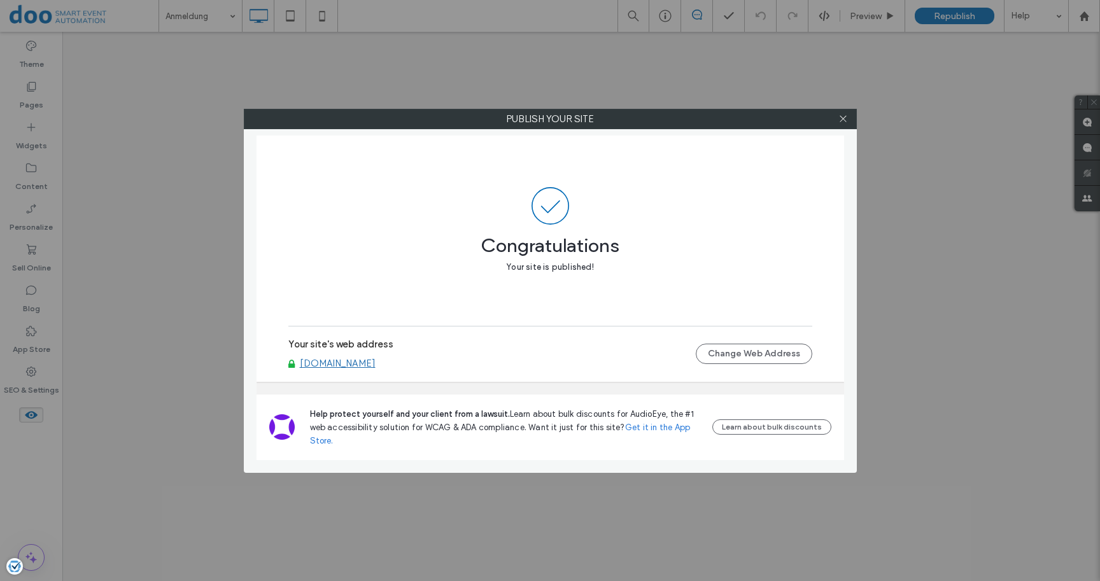
click at [368, 362] on link "www.itbpartners.de" at bounding box center [338, 363] width 76 height 11
click at [845, 118] on use at bounding box center [843, 119] width 6 height 6
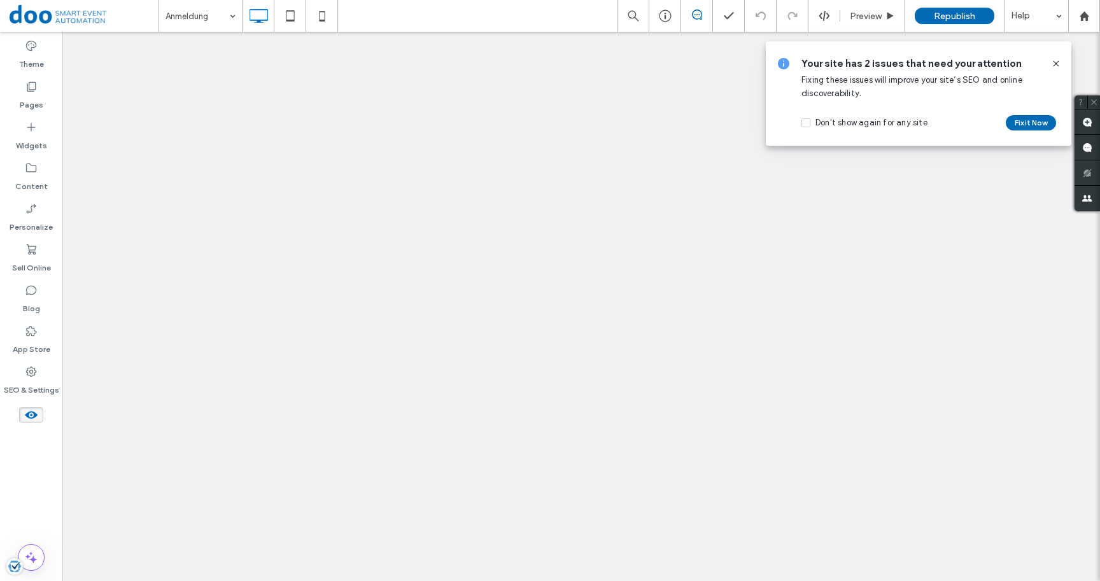
click at [1062, 65] on div "Your site has 2 issues that need your attention Fixing these issues will improv…" at bounding box center [919, 93] width 306 height 104
click at [1058, 64] on icon at bounding box center [1056, 64] width 10 height 10
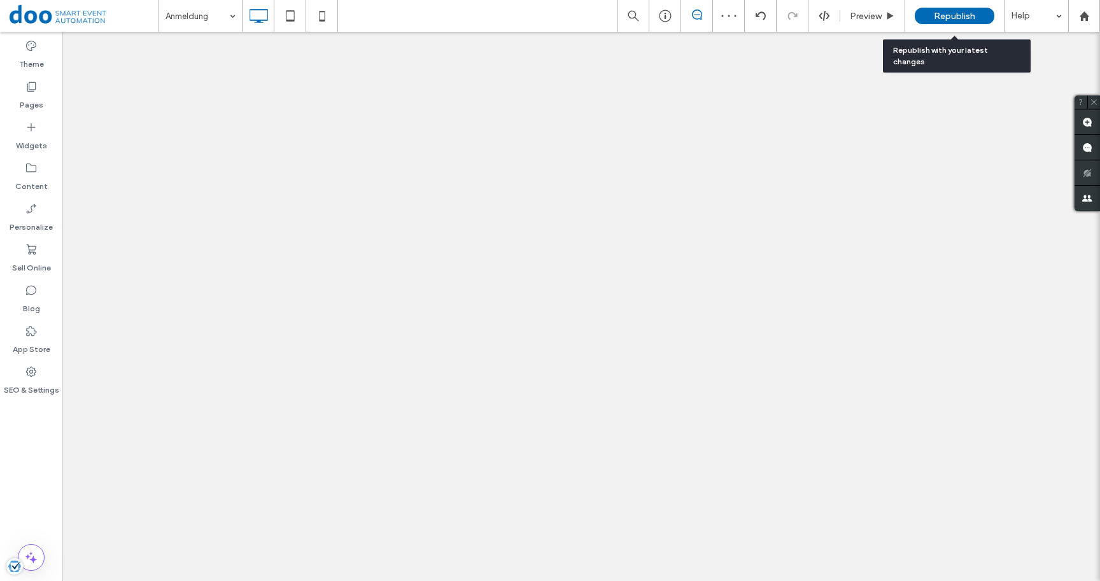
click at [948, 16] on span "Republish" at bounding box center [954, 16] width 41 height 11
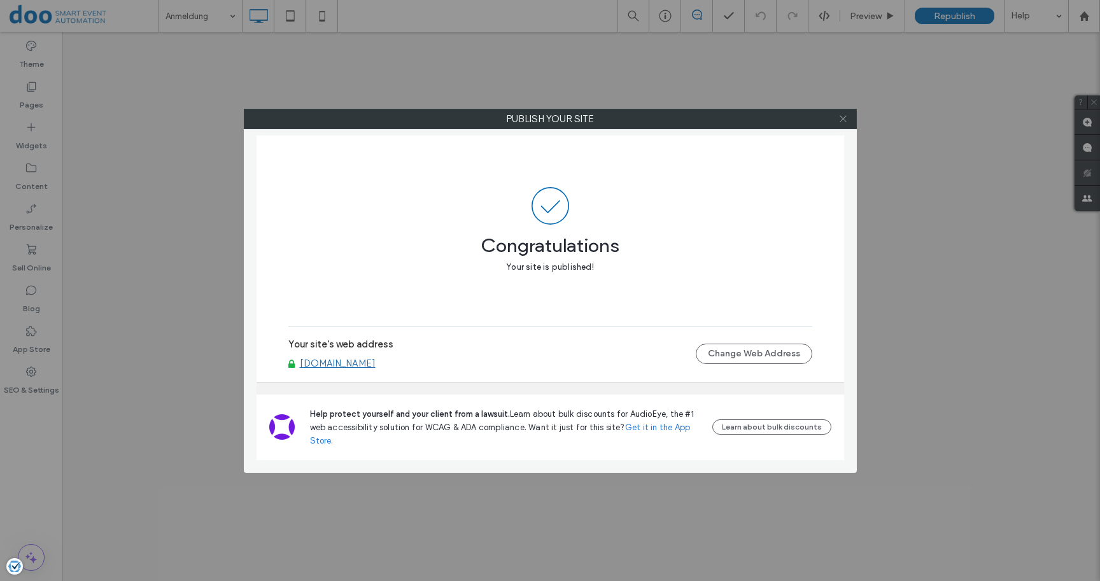
click at [844, 120] on icon at bounding box center [843, 119] width 10 height 10
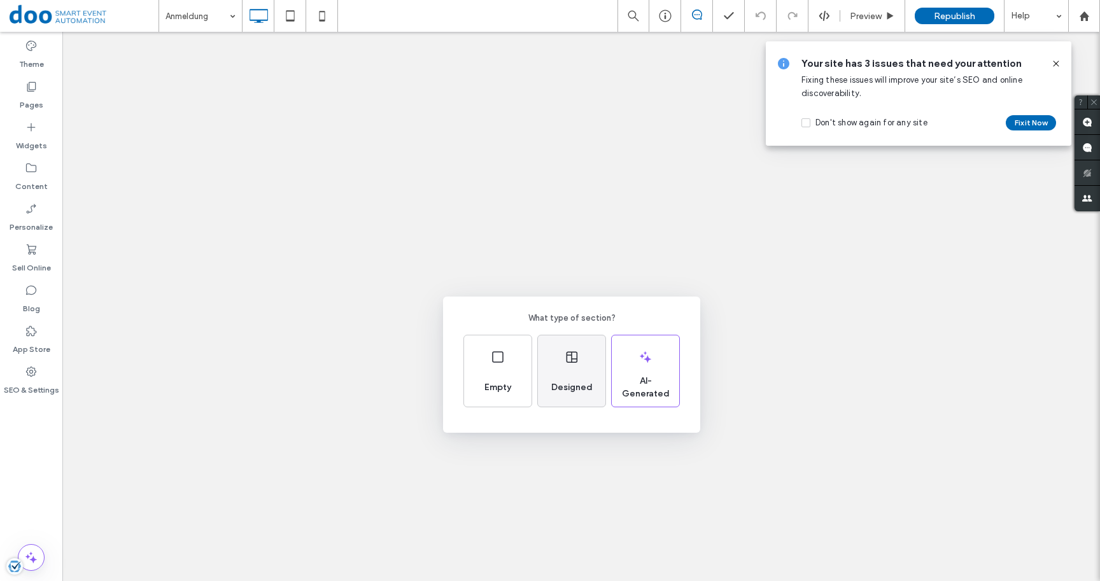
click at [580, 386] on span "Designed" at bounding box center [572, 387] width 52 height 13
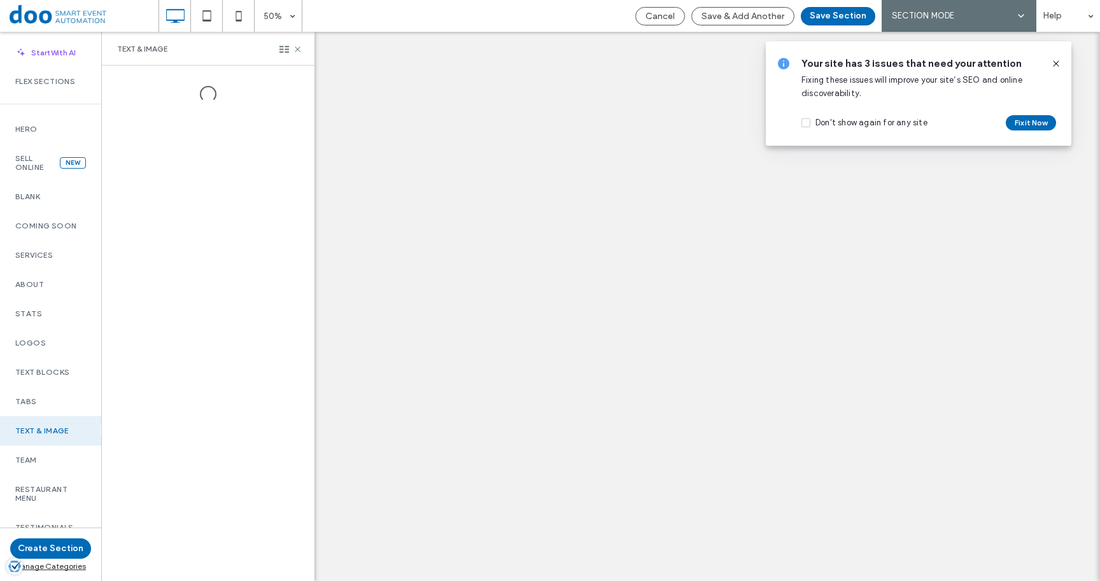
click at [1057, 62] on icon at bounding box center [1056, 64] width 10 height 10
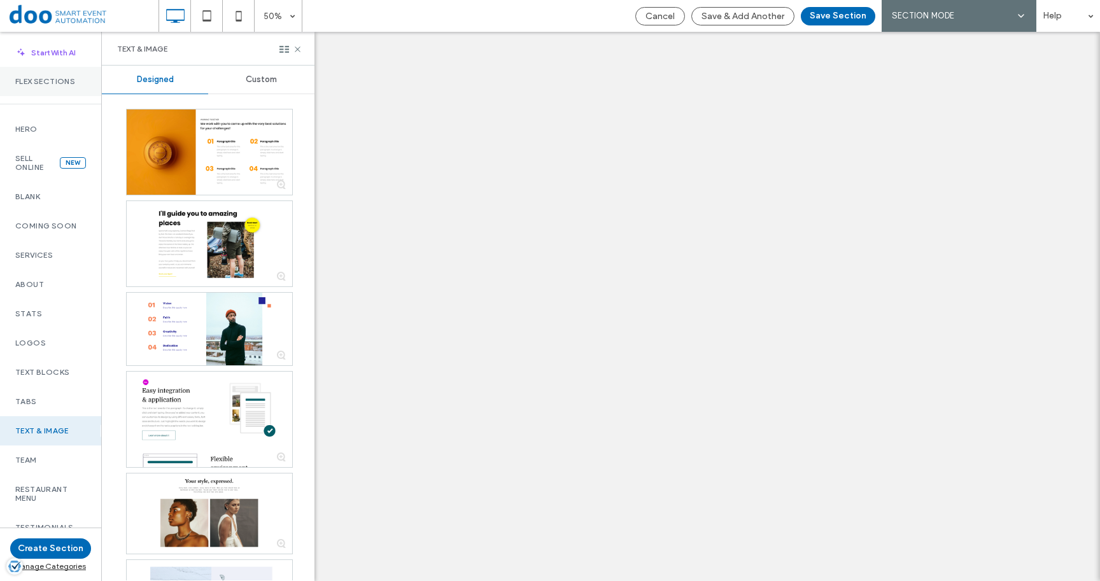
click at [50, 86] on label "Flex Sections" at bounding box center [50, 81] width 71 height 9
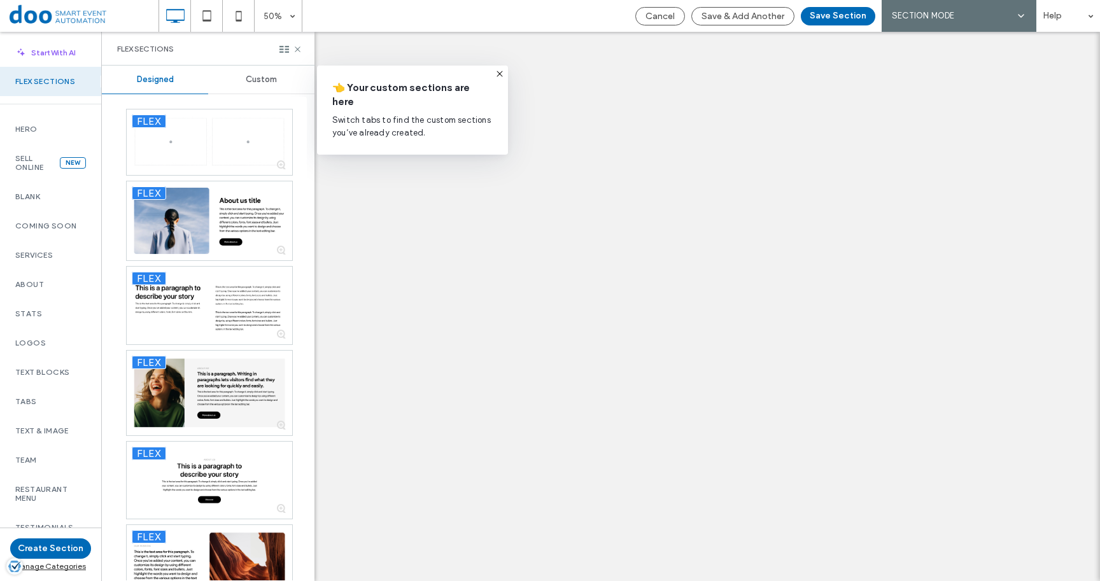
click at [500, 73] on use at bounding box center [499, 74] width 6 height 6
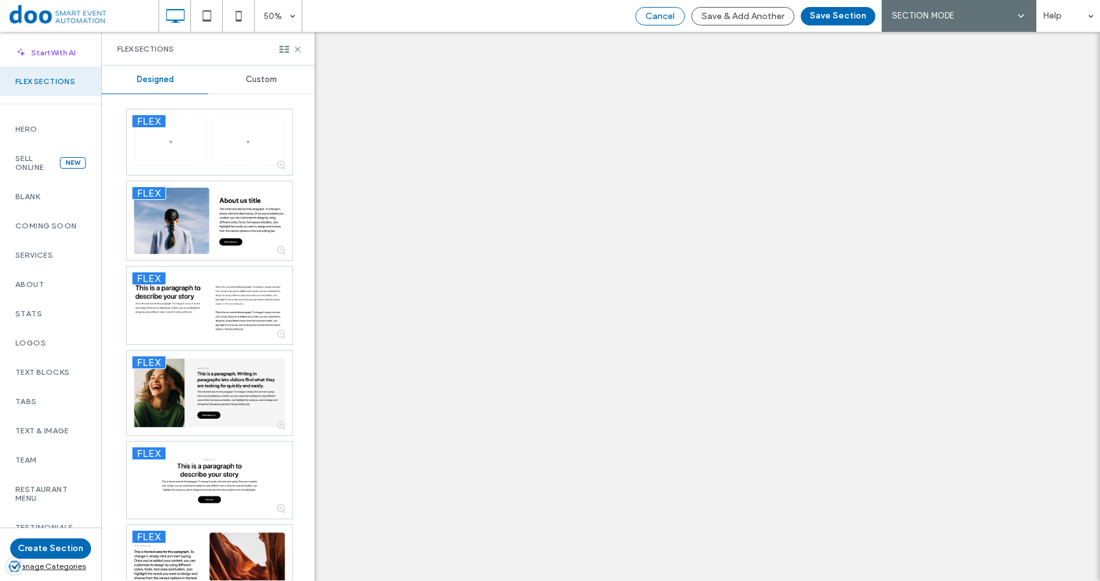
click at [652, 20] on span "Cancel" at bounding box center [659, 16] width 29 height 11
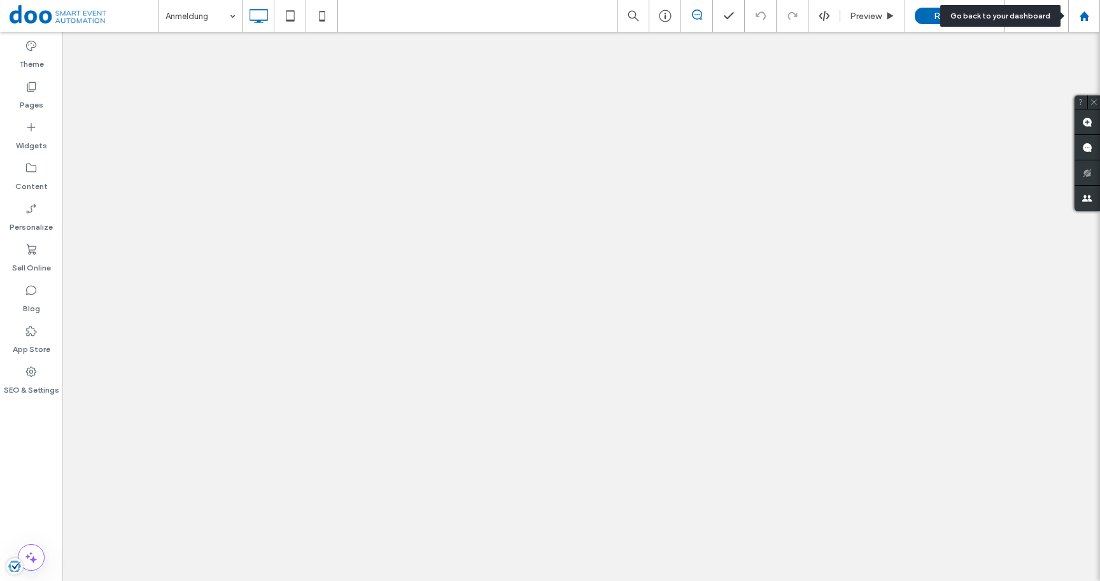
click at [1076, 12] on div at bounding box center [1084, 16] width 31 height 11
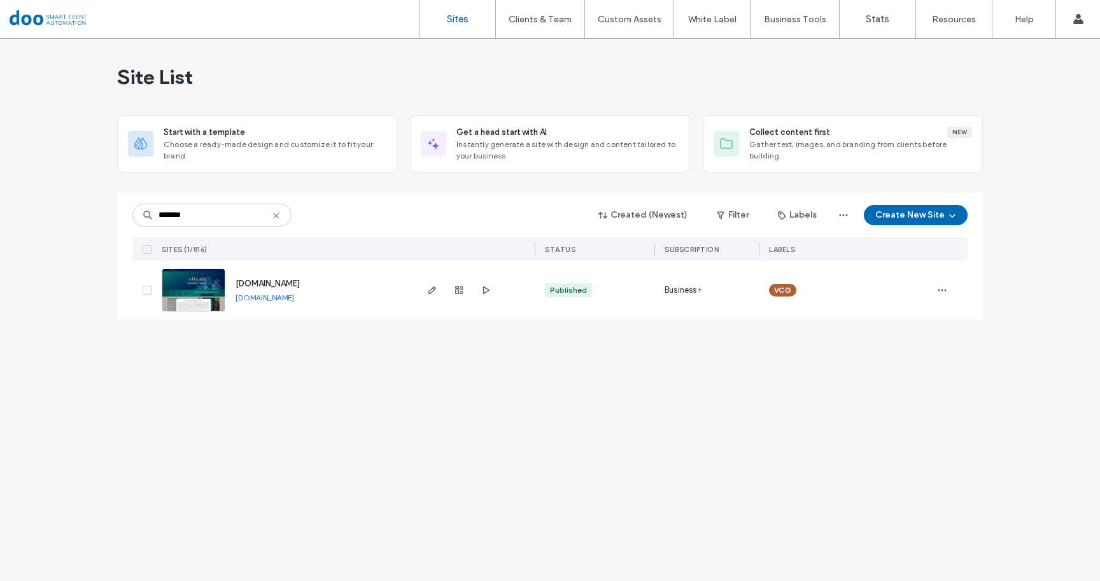
type input "*******"
click at [268, 280] on span "www.ehealth-summit.de" at bounding box center [267, 284] width 64 height 10
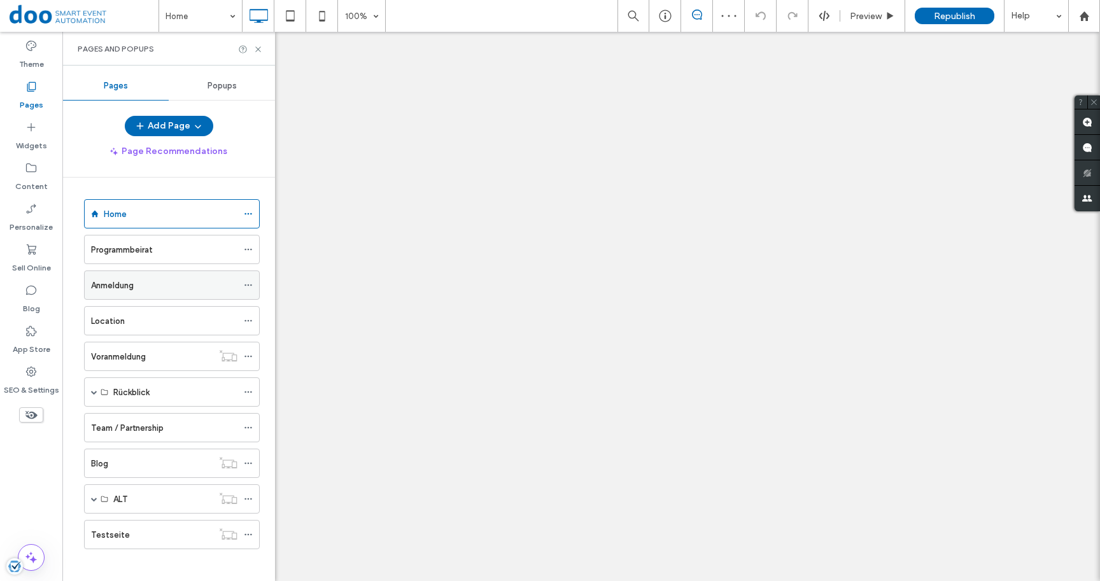
click at [123, 291] on label "Anmeldung" at bounding box center [112, 285] width 43 height 22
click at [255, 52] on icon at bounding box center [258, 50] width 10 height 10
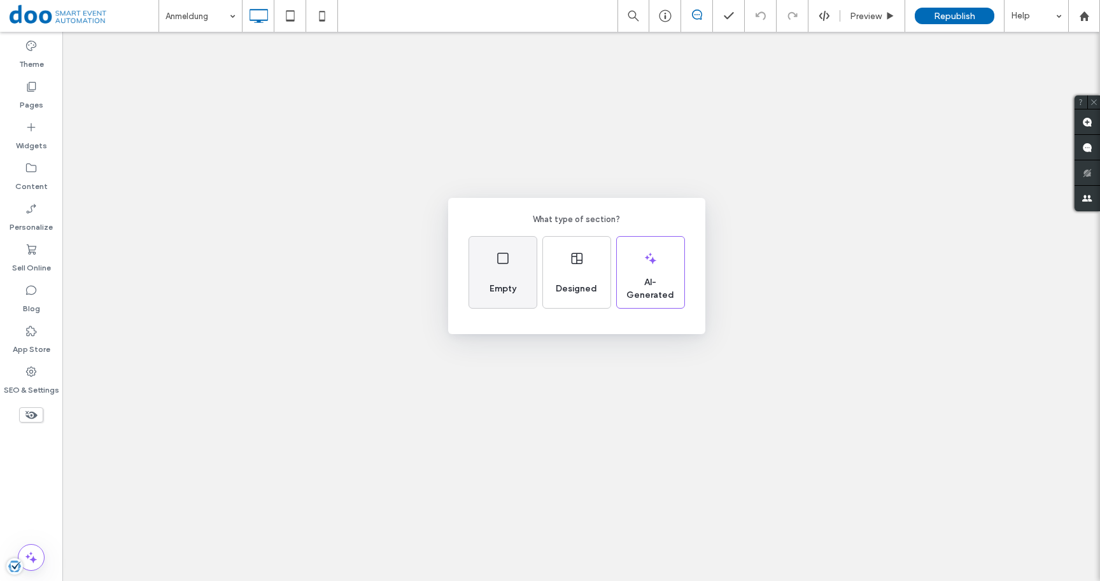
click at [502, 276] on div "Empty" at bounding box center [502, 289] width 37 height 28
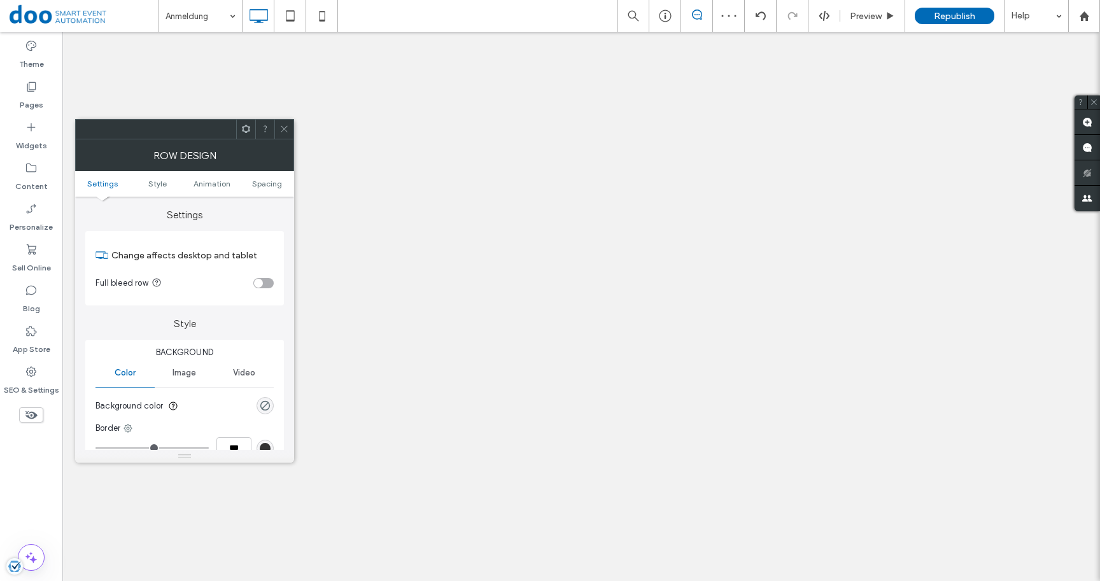
click at [285, 129] on icon at bounding box center [284, 129] width 10 height 10
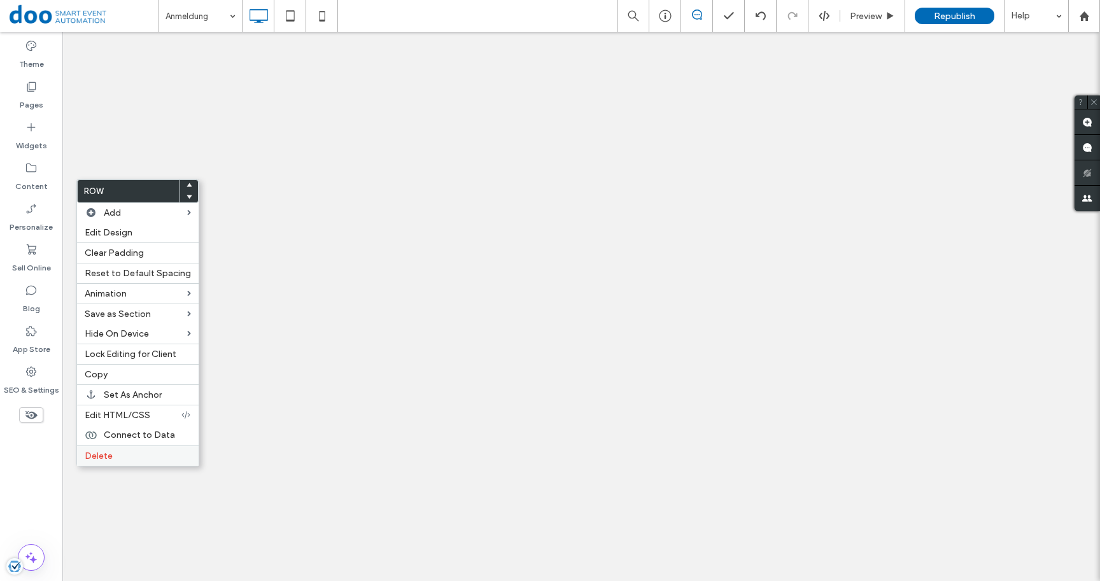
click at [141, 466] on div "Delete" at bounding box center [138, 456] width 122 height 20
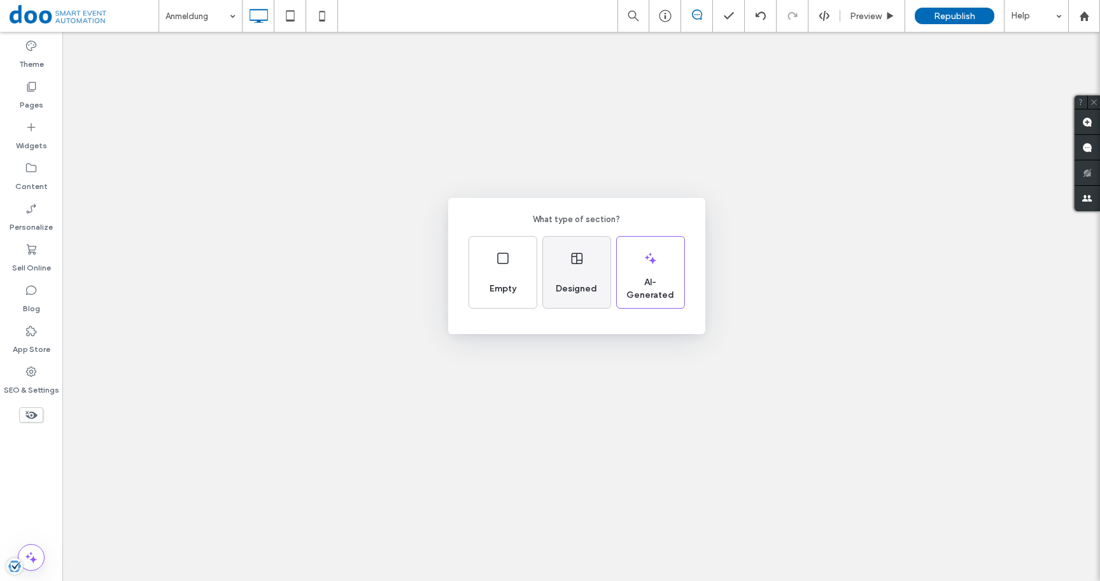
click at [575, 258] on icon at bounding box center [576, 258] width 15 height 15
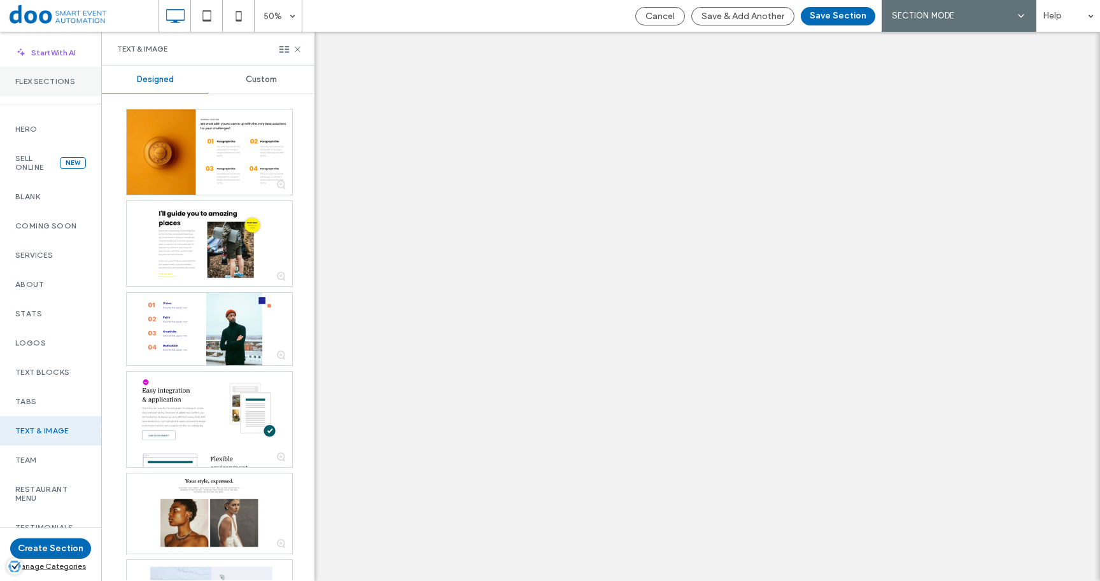
click at [52, 86] on label "Flex Sections" at bounding box center [50, 81] width 71 height 9
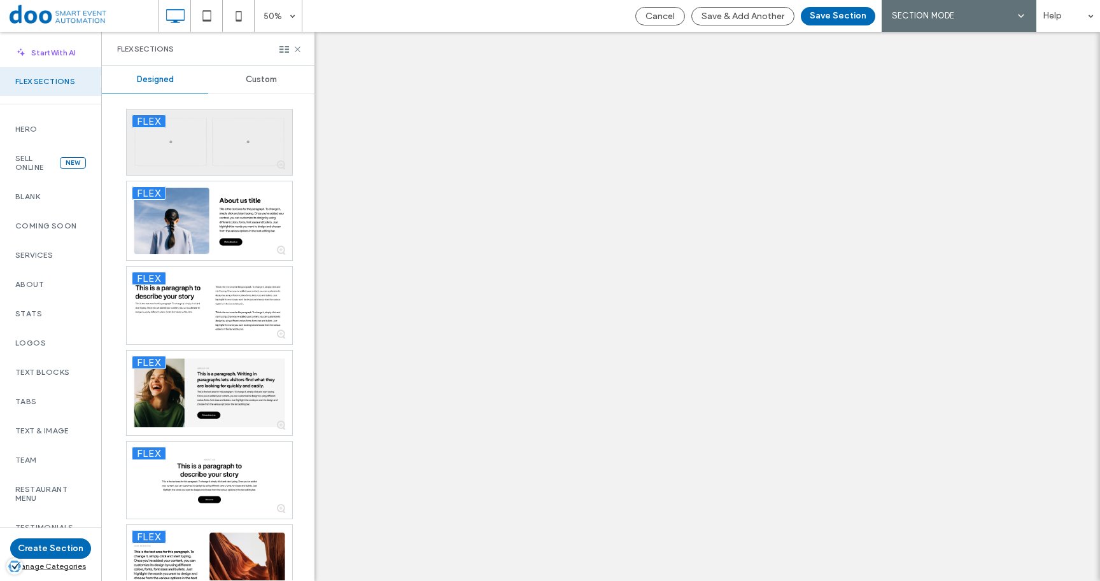
click at [220, 150] on div at bounding box center [209, 142] width 165 height 66
click at [832, 18] on button "Save Section" at bounding box center [838, 16] width 74 height 18
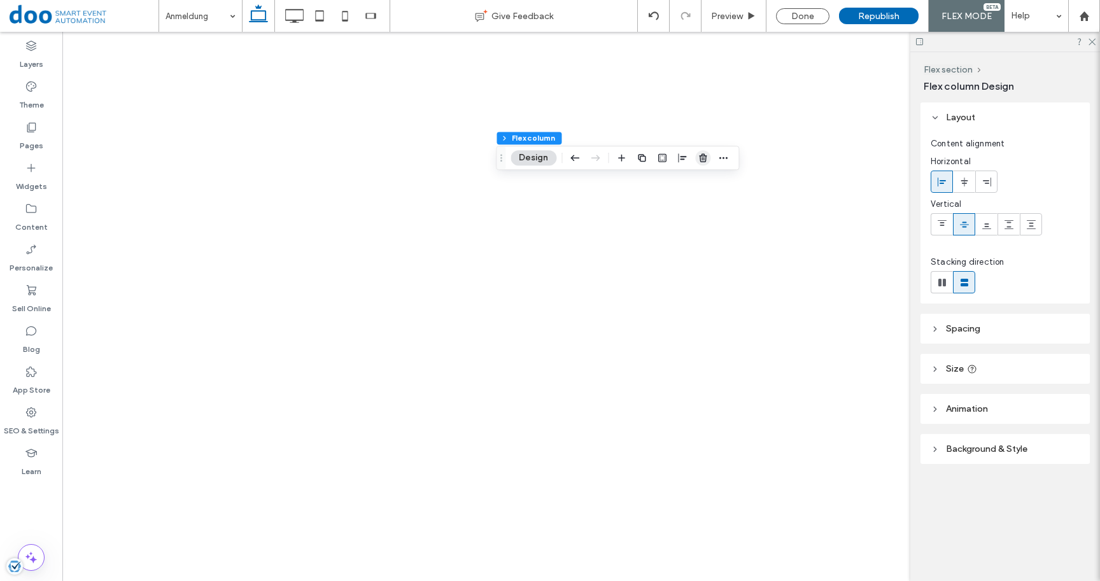
click at [701, 162] on icon "button" at bounding box center [703, 158] width 10 height 10
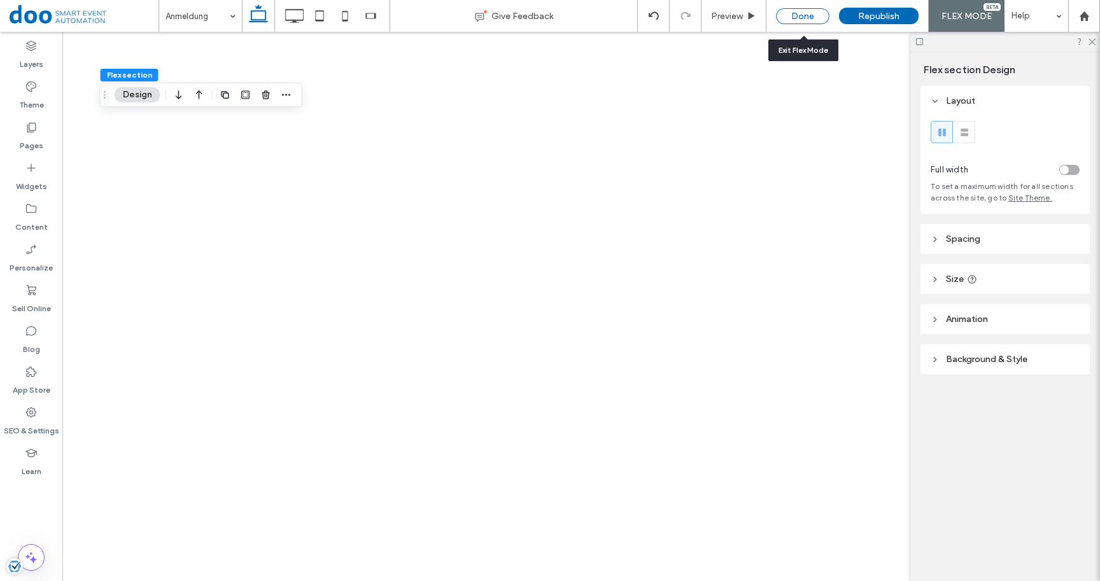
click at [804, 20] on div "Done" at bounding box center [802, 16] width 53 height 16
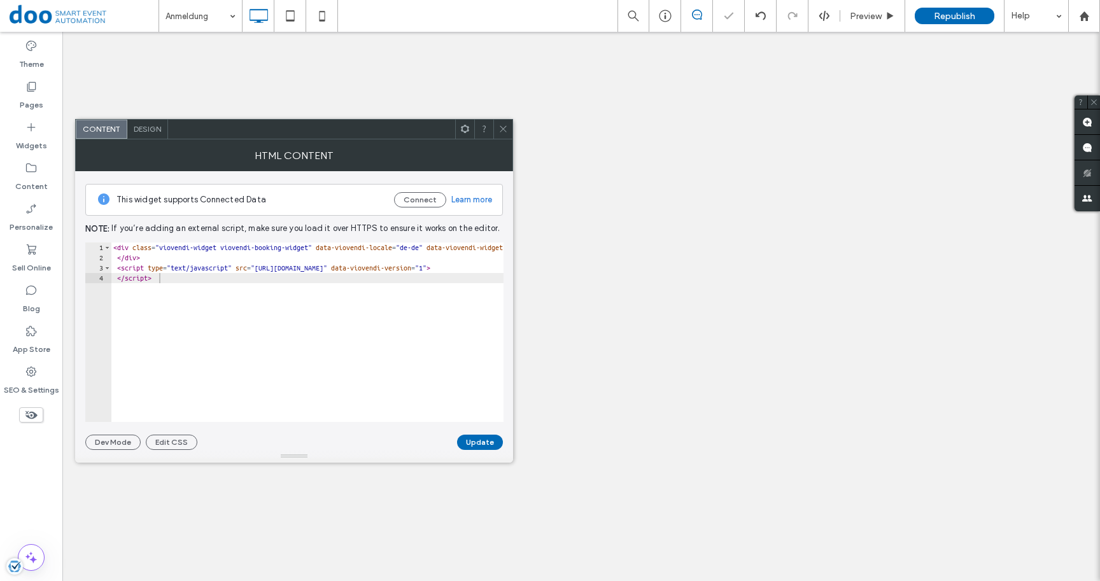
click at [180, 280] on div "< div class = "viovendi-widget viovendi-booking-widget" data-viovendi-locale = …" at bounding box center [661, 342] width 1100 height 200
type textarea "**********"
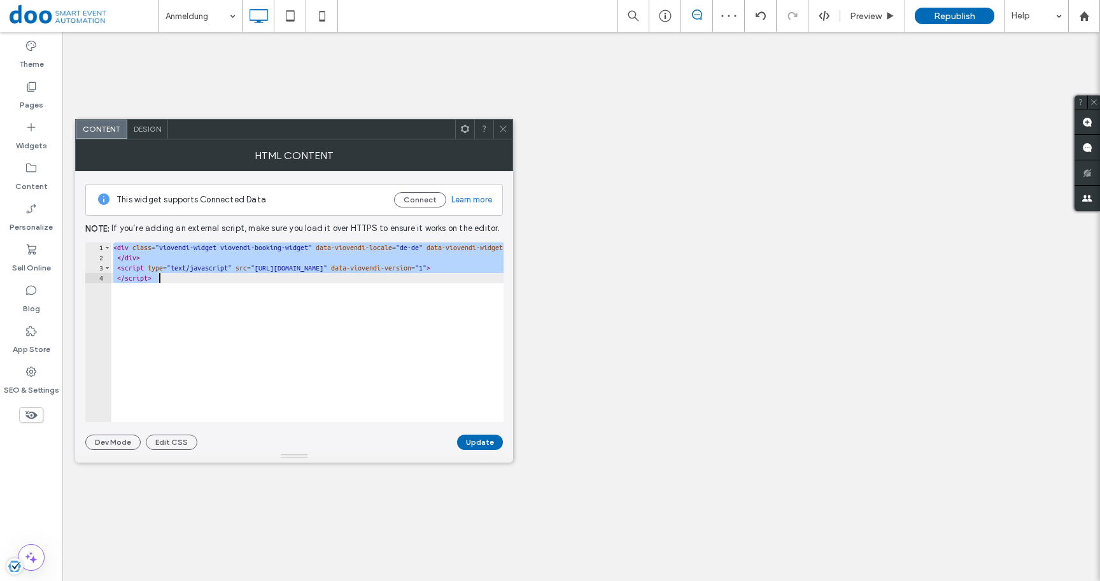
click at [506, 128] on icon at bounding box center [503, 129] width 10 height 10
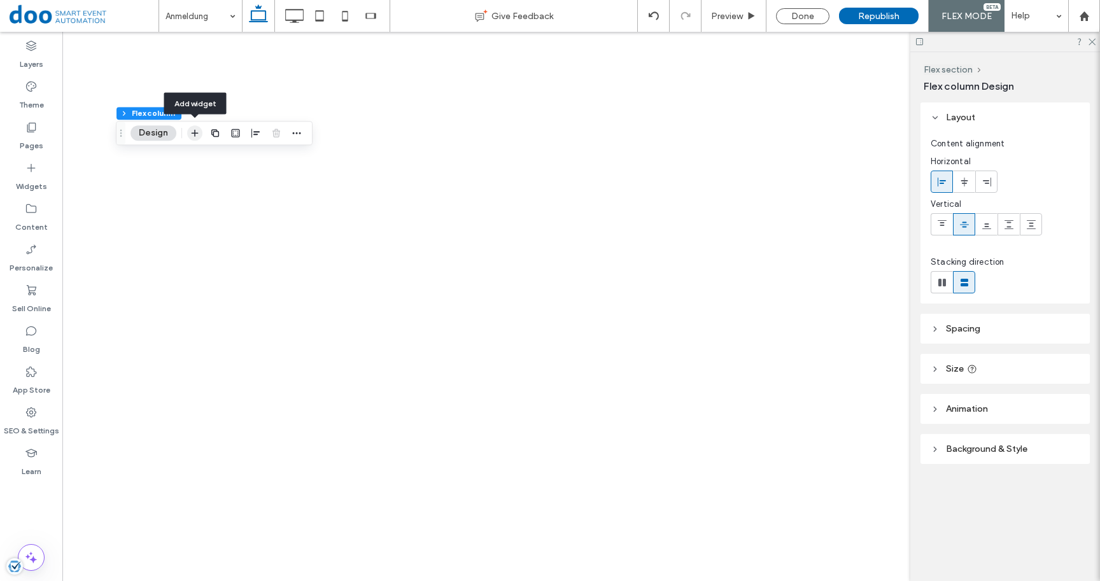
click at [197, 132] on icon "button" at bounding box center [195, 133] width 10 height 10
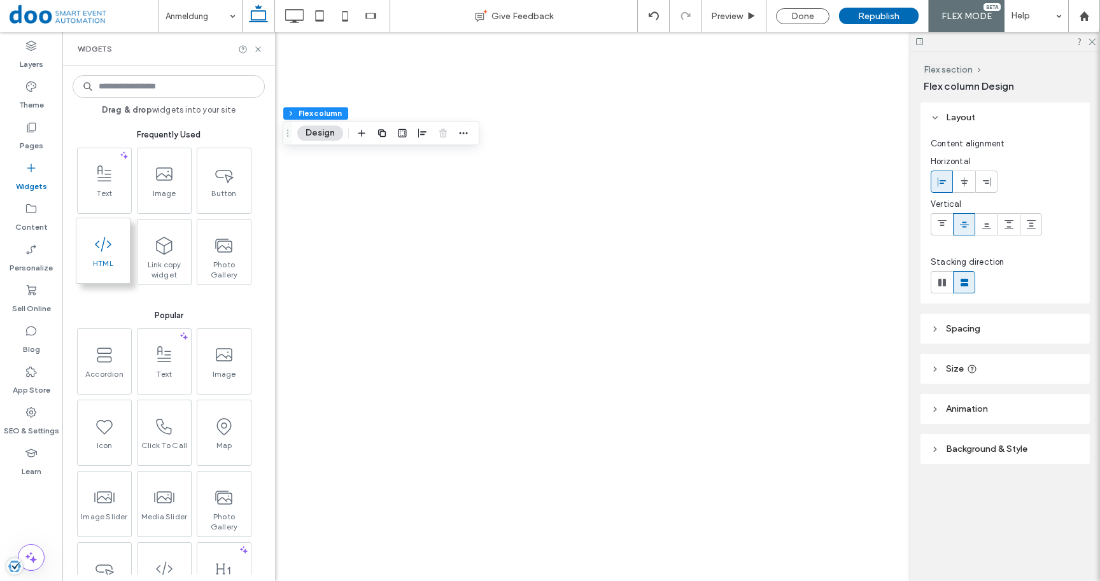
click at [120, 253] on span at bounding box center [102, 244] width 53 height 29
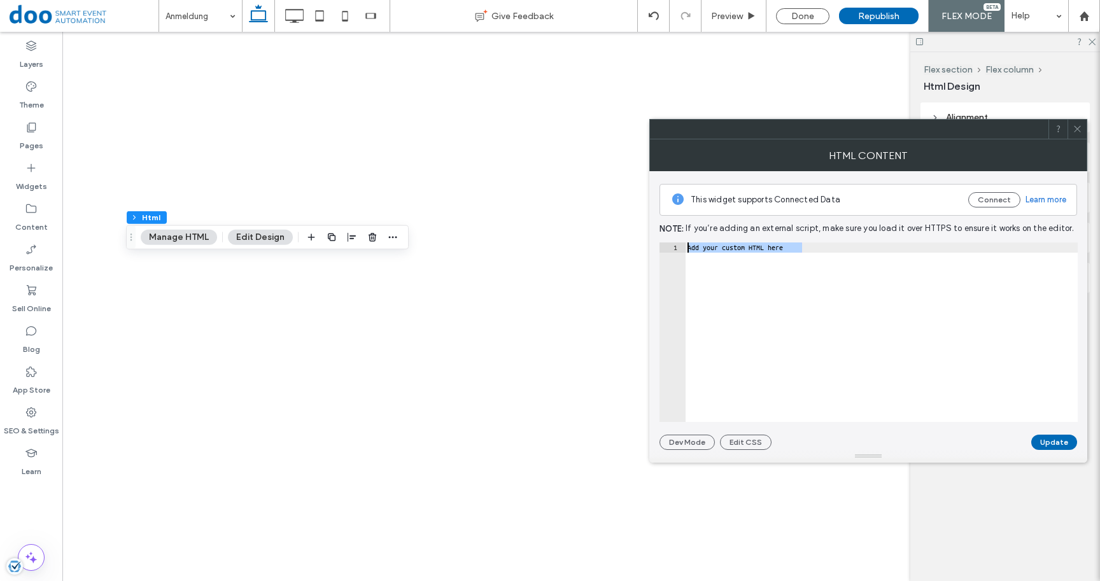
drag, startPoint x: 820, startPoint y: 250, endPoint x: 668, endPoint y: 236, distance: 152.1
click at [668, 236] on div "**********" at bounding box center [868, 310] width 418 height 279
paste textarea "Cursor at row 1"
type textarea "*********"
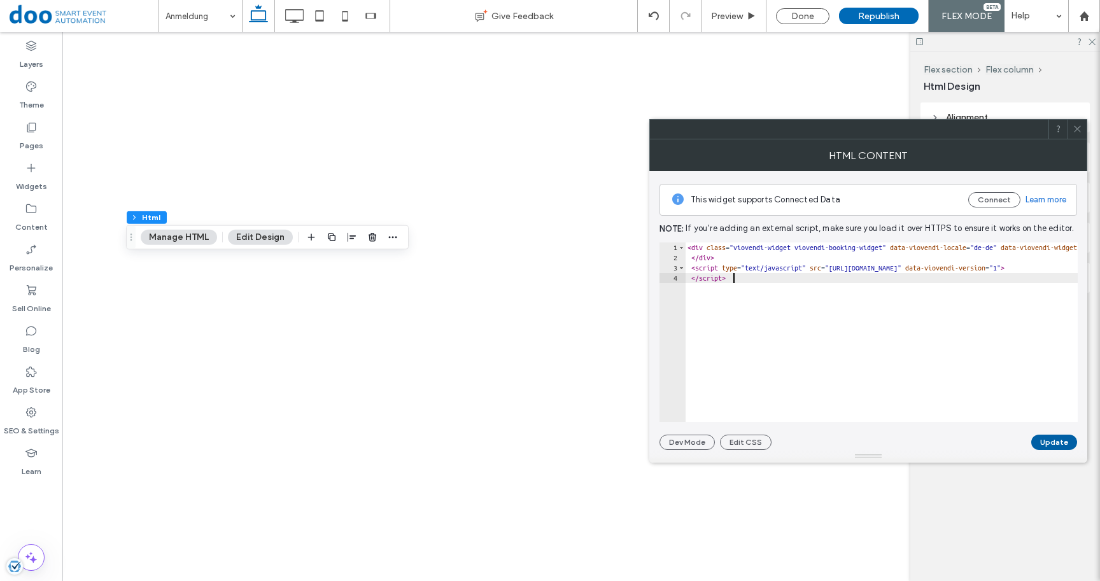
click at [1058, 441] on button "Update" at bounding box center [1054, 442] width 46 height 15
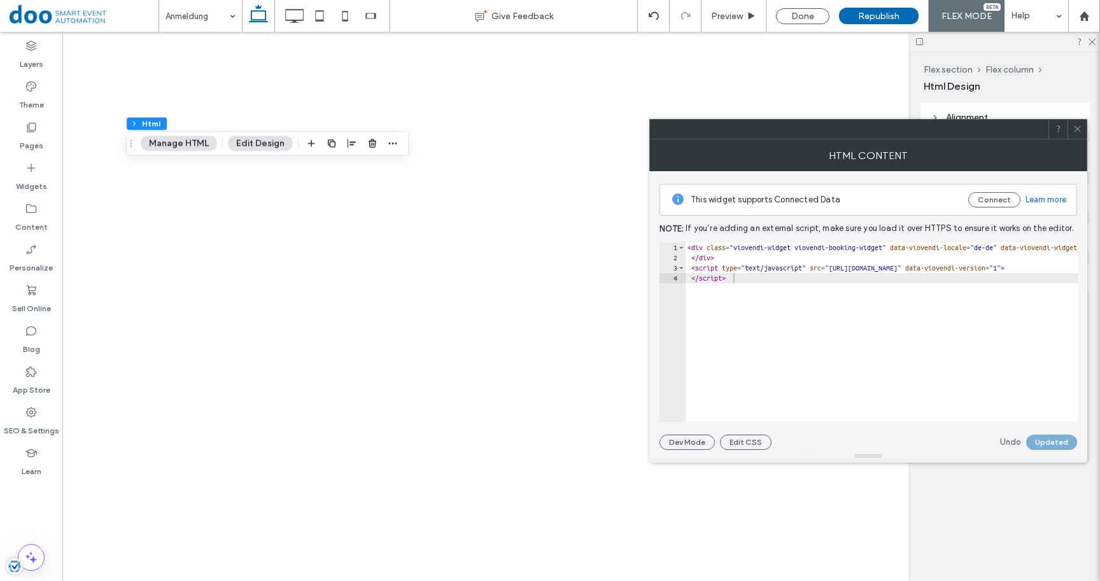
click at [1076, 130] on use at bounding box center [1077, 129] width 6 height 6
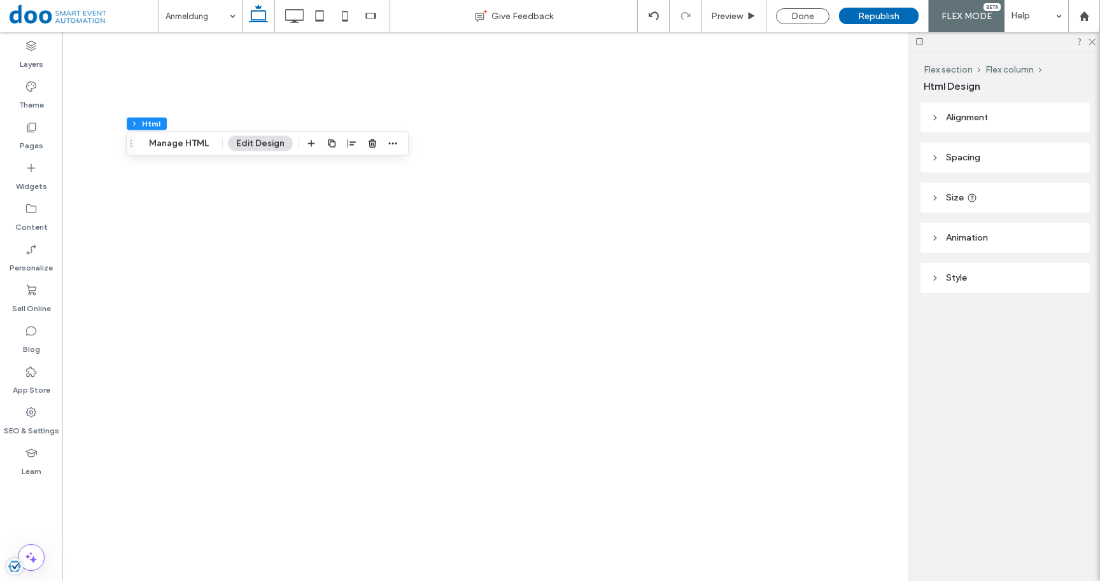
click at [1001, 193] on header "Size" at bounding box center [1004, 198] width 169 height 30
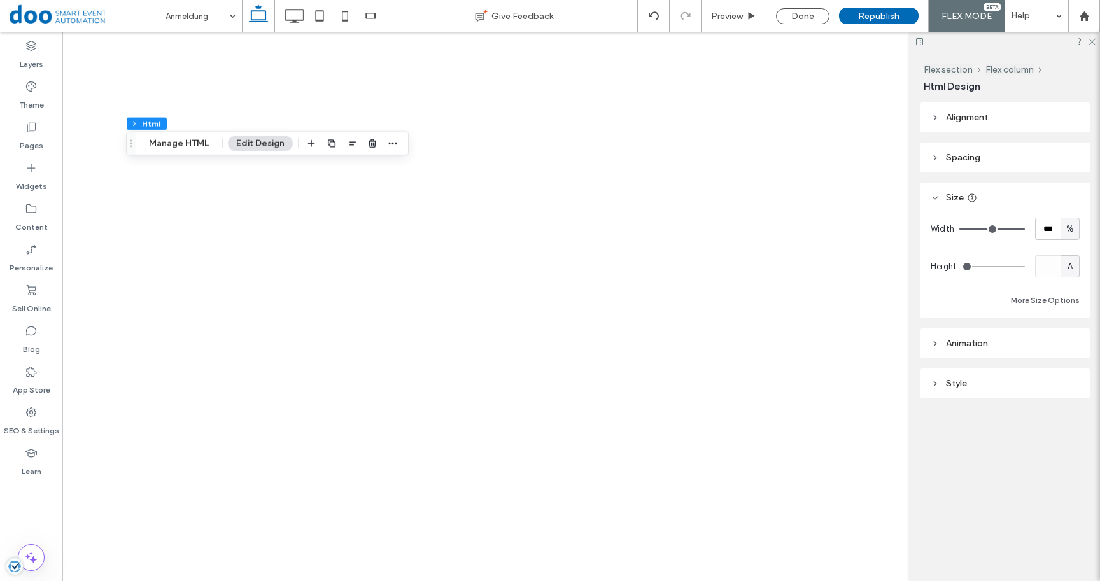
click at [1071, 227] on span "%" at bounding box center [1070, 229] width 8 height 13
click at [1069, 340] on span "A" at bounding box center [1069, 341] width 5 height 13
type input "*"
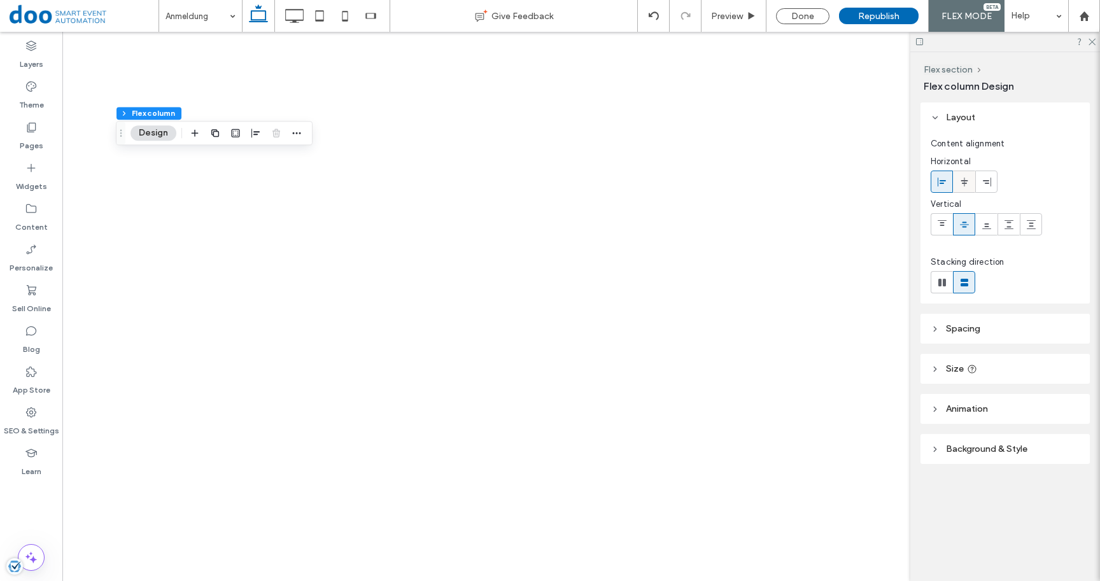
click at [967, 181] on use at bounding box center [963, 181] width 7 height 9
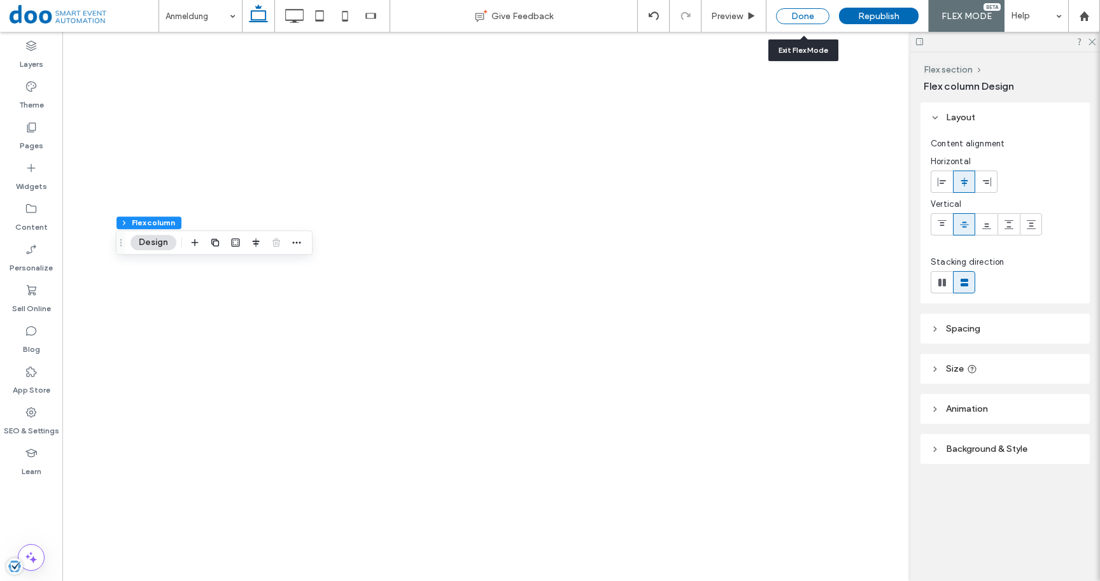
click at [788, 15] on div "Done" at bounding box center [802, 16] width 53 height 16
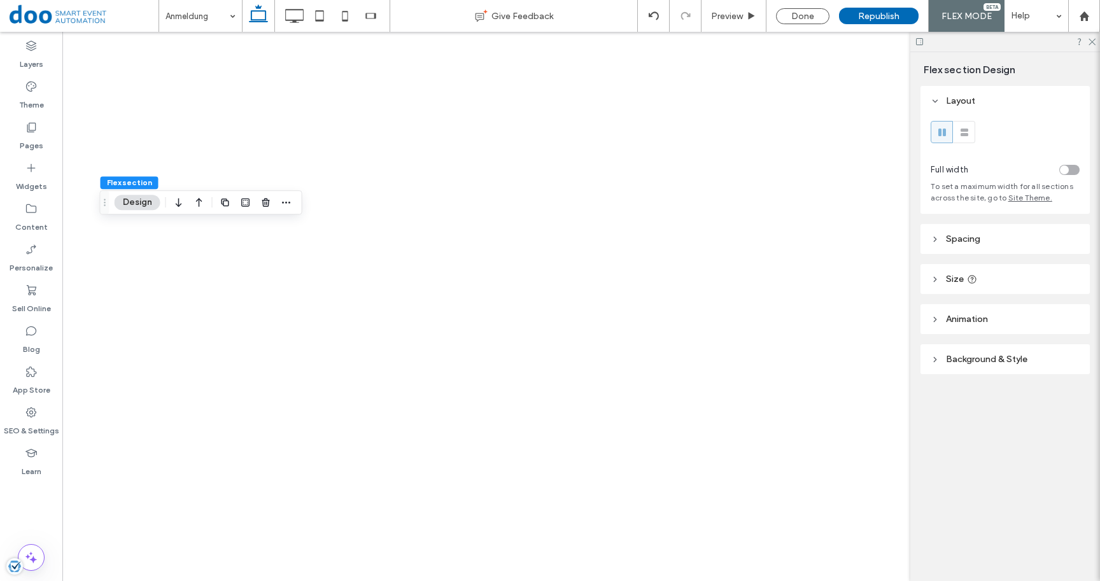
click at [960, 230] on header "Spacing" at bounding box center [1004, 239] width 169 height 30
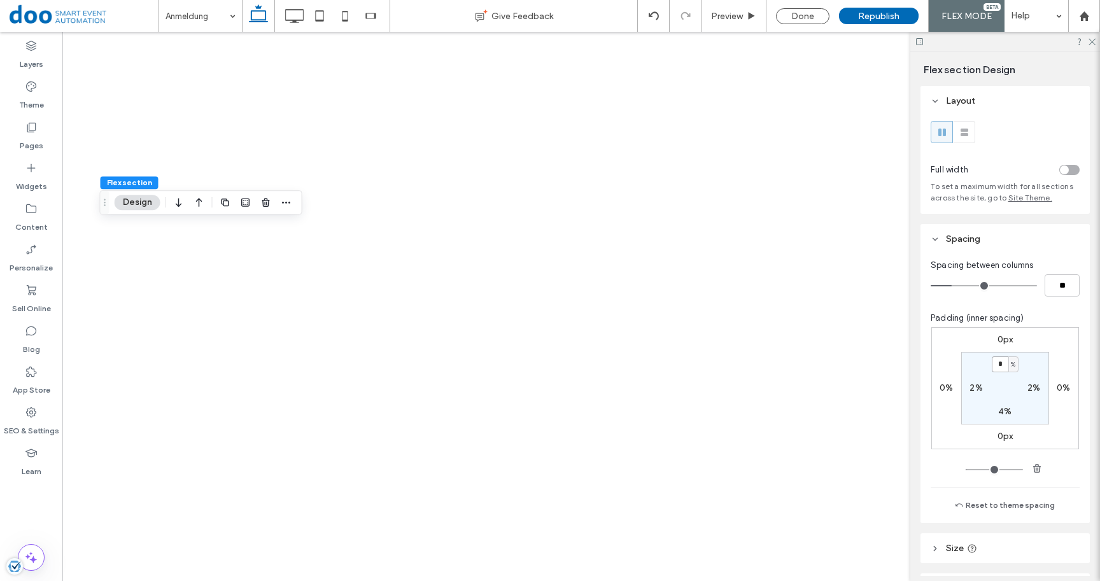
click at [1004, 365] on input "*" at bounding box center [1000, 364] width 17 height 16
type input "*"
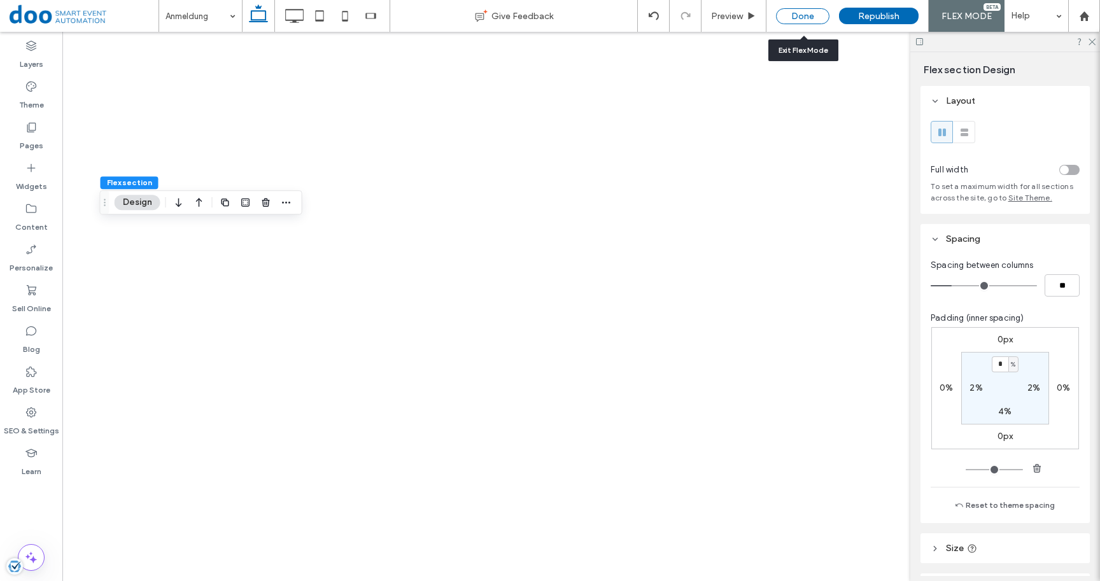
click at [807, 18] on div "Done" at bounding box center [802, 16] width 53 height 16
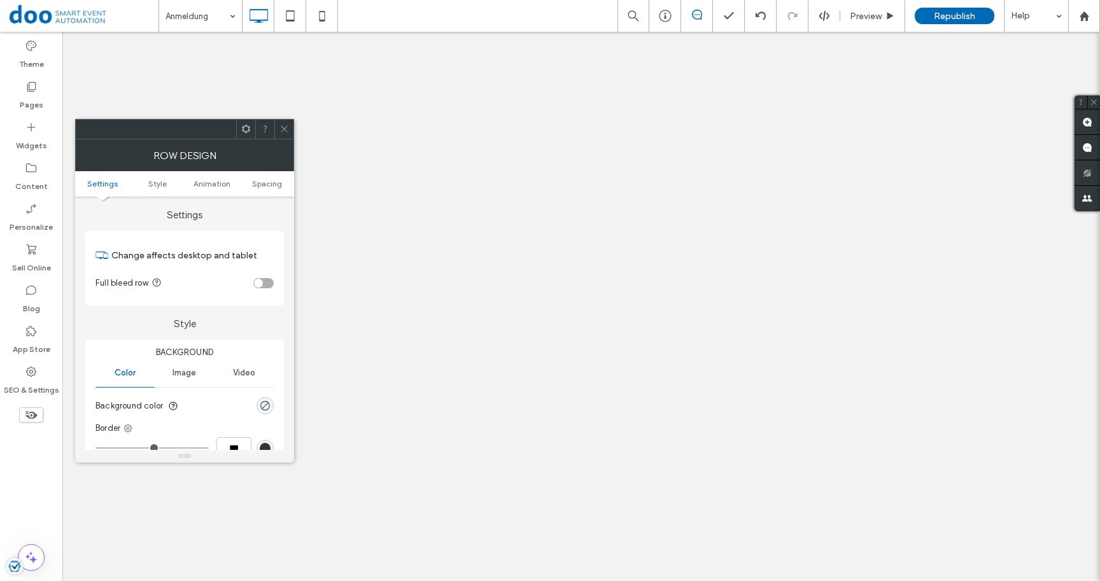
click at [280, 130] on icon at bounding box center [284, 129] width 10 height 10
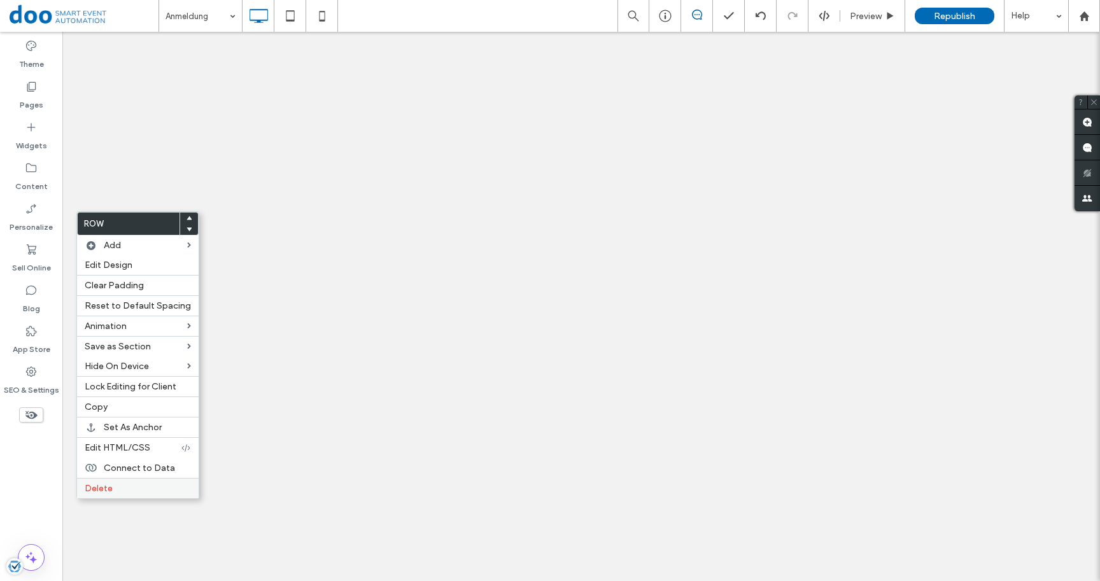
click at [123, 494] on label "Delete" at bounding box center [138, 488] width 106 height 11
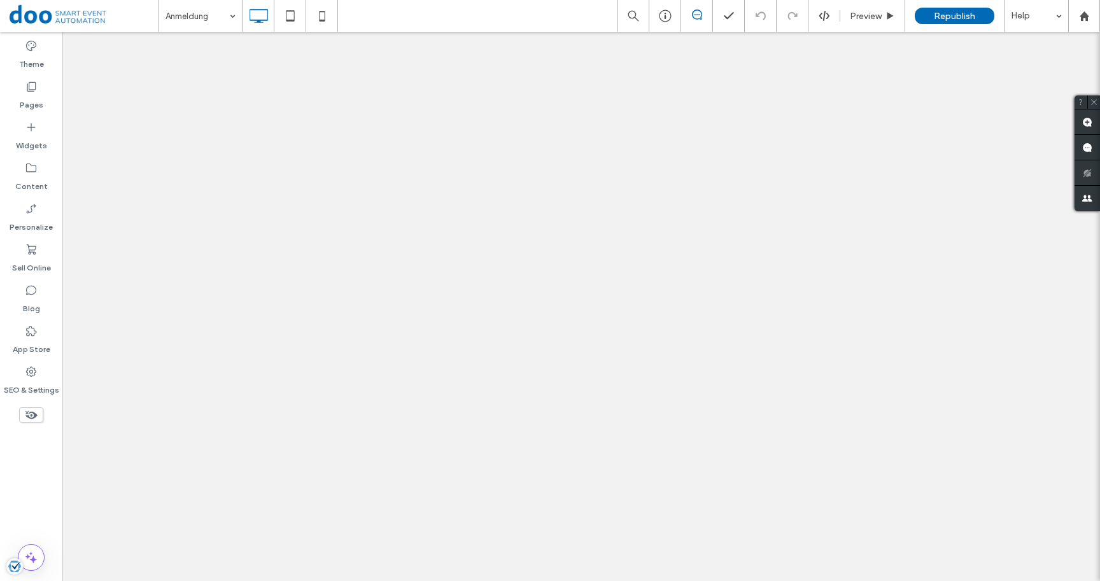
click at [33, 413] on use at bounding box center [31, 415] width 12 height 8
click at [32, 412] on use at bounding box center [31, 415] width 13 height 8
click at [35, 92] on icon at bounding box center [31, 86] width 13 height 13
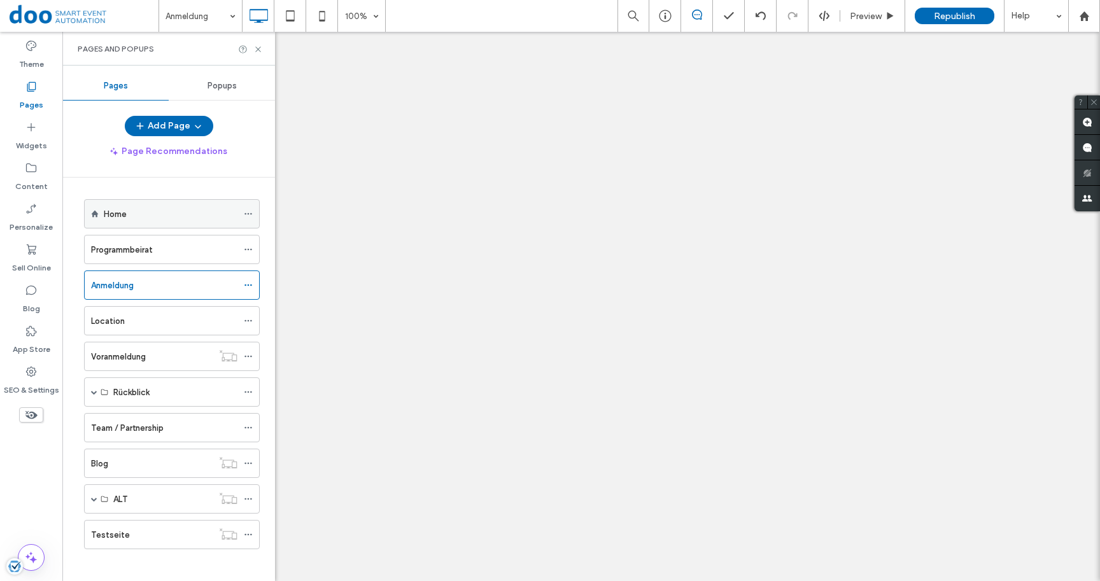
click at [113, 220] on label "Home" at bounding box center [115, 214] width 23 height 22
click at [257, 48] on div at bounding box center [550, 290] width 1100 height 581
click at [258, 51] on div at bounding box center [550, 290] width 1100 height 581
click at [260, 52] on div at bounding box center [550, 290] width 1100 height 581
click at [258, 50] on div at bounding box center [550, 290] width 1100 height 581
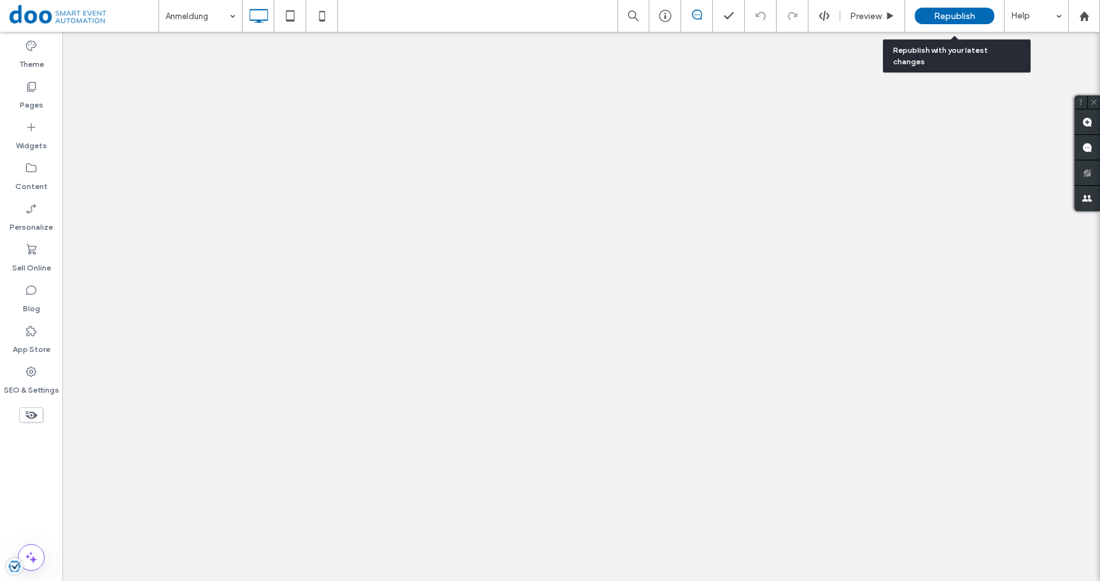
click at [948, 15] on span "Republish" at bounding box center [954, 16] width 41 height 11
